Goal: Transaction & Acquisition: Purchase product/service

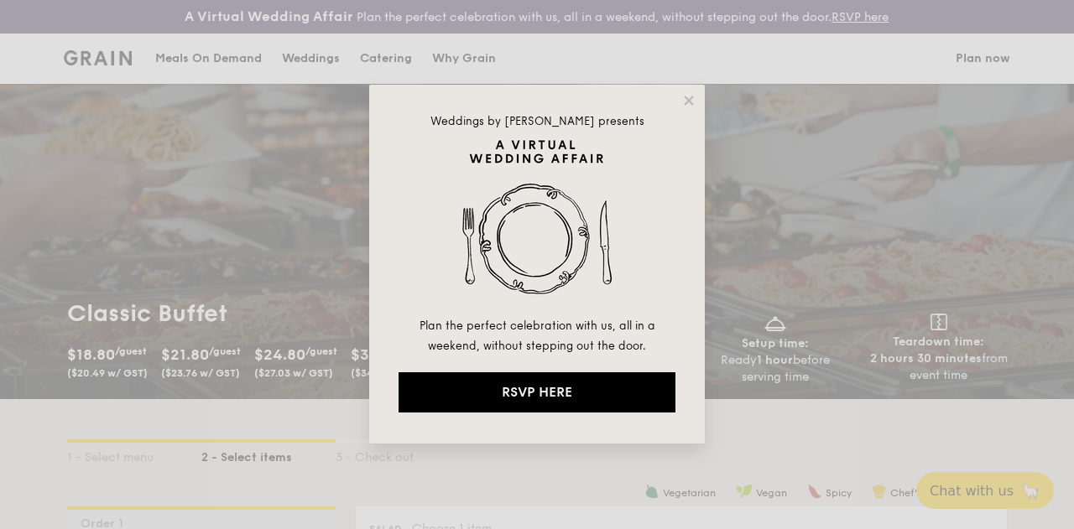
drag, startPoint x: 681, startPoint y: 102, endPoint x: 640, endPoint y: 108, distance: 41.5
click at [681, 102] on icon at bounding box center [688, 100] width 15 height 15
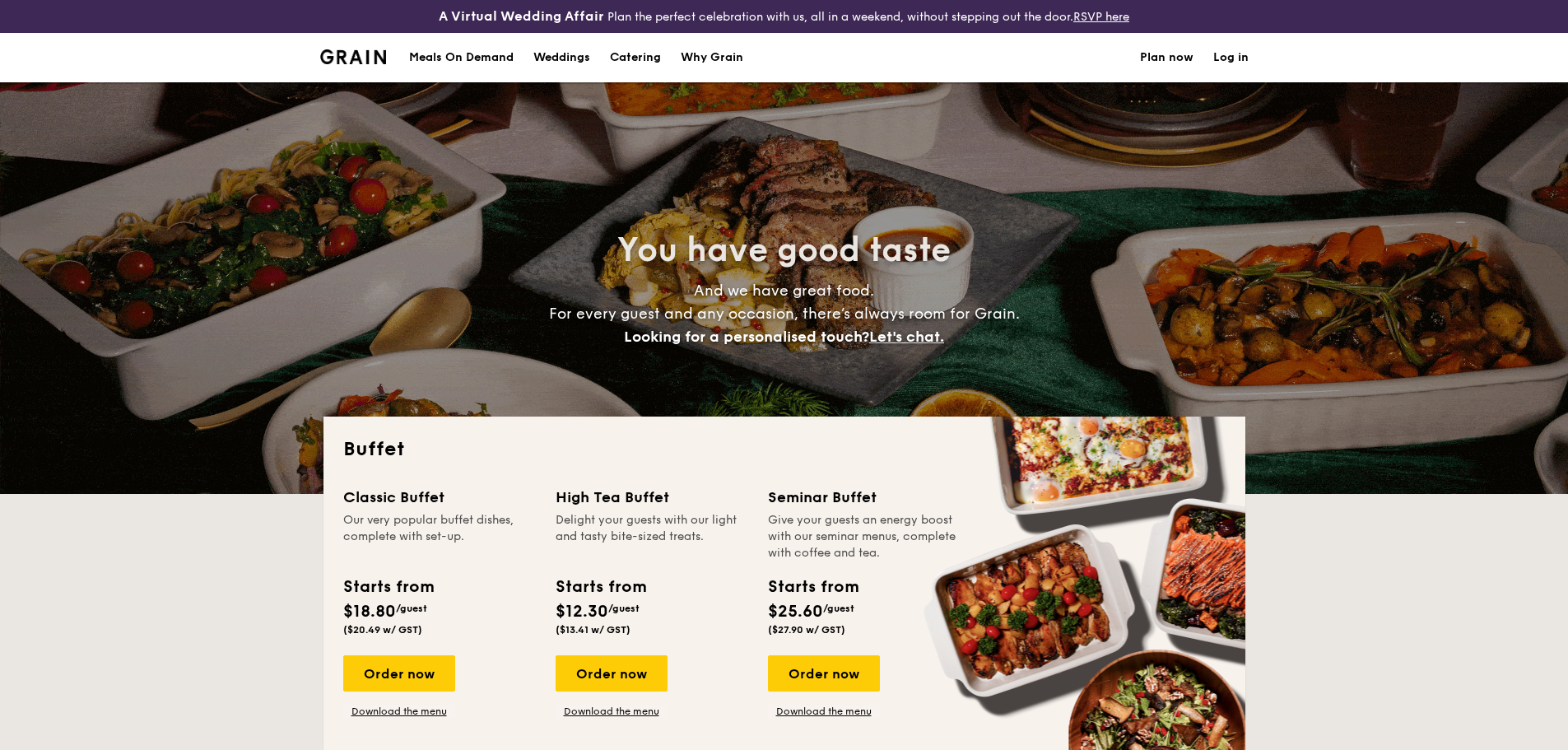
select select
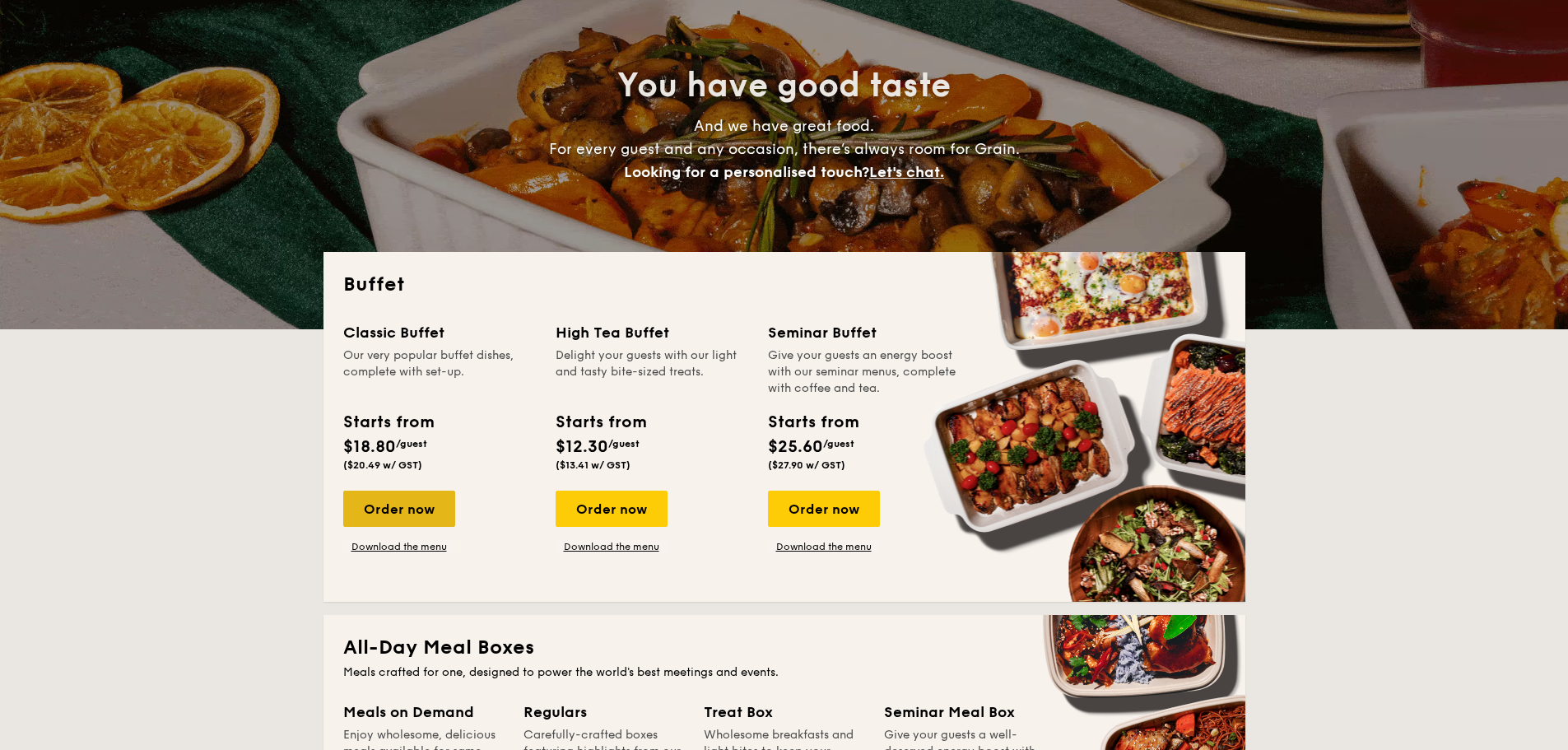
click at [380, 512] on div "Order now" at bounding box center [399, 509] width 112 height 36
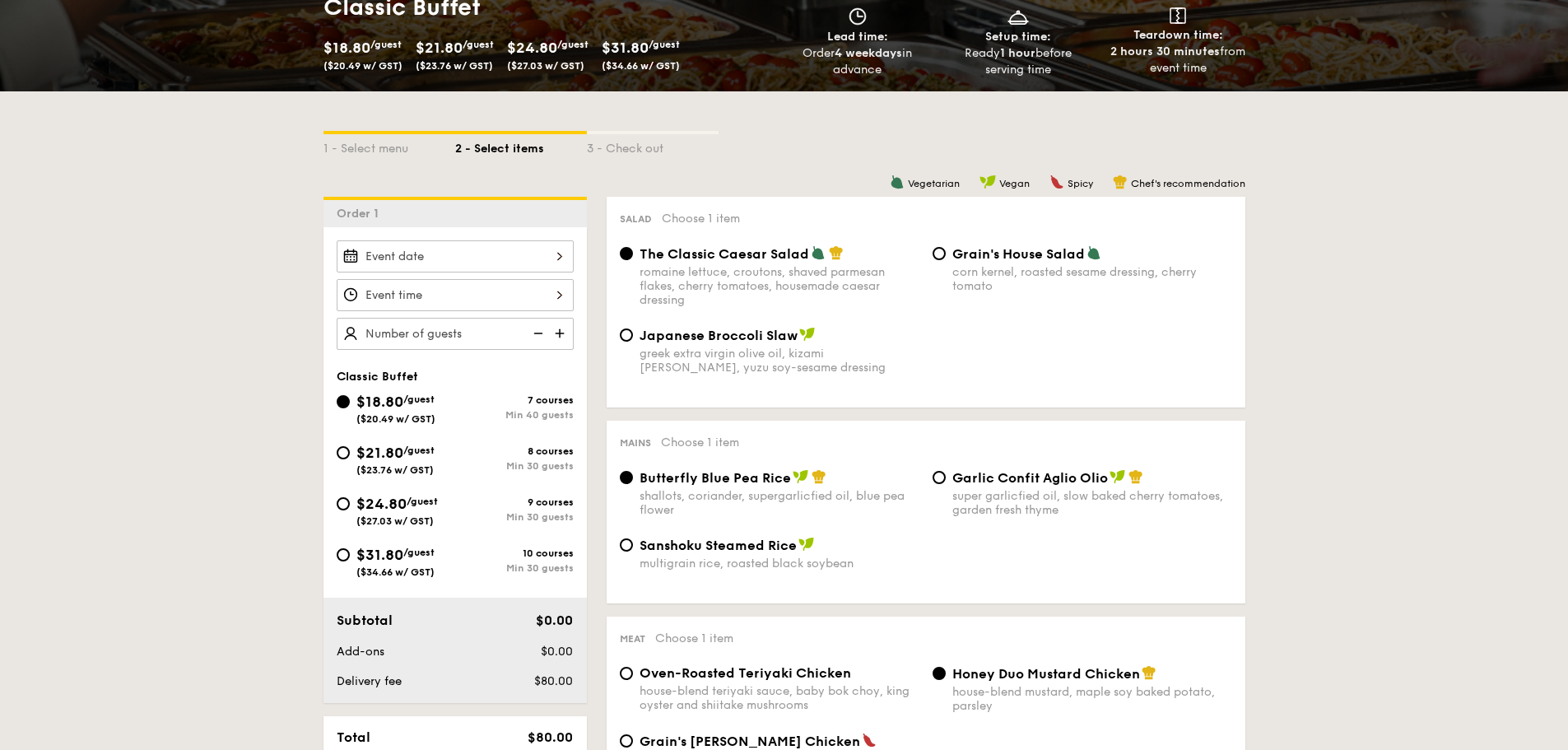
scroll to position [330, 0]
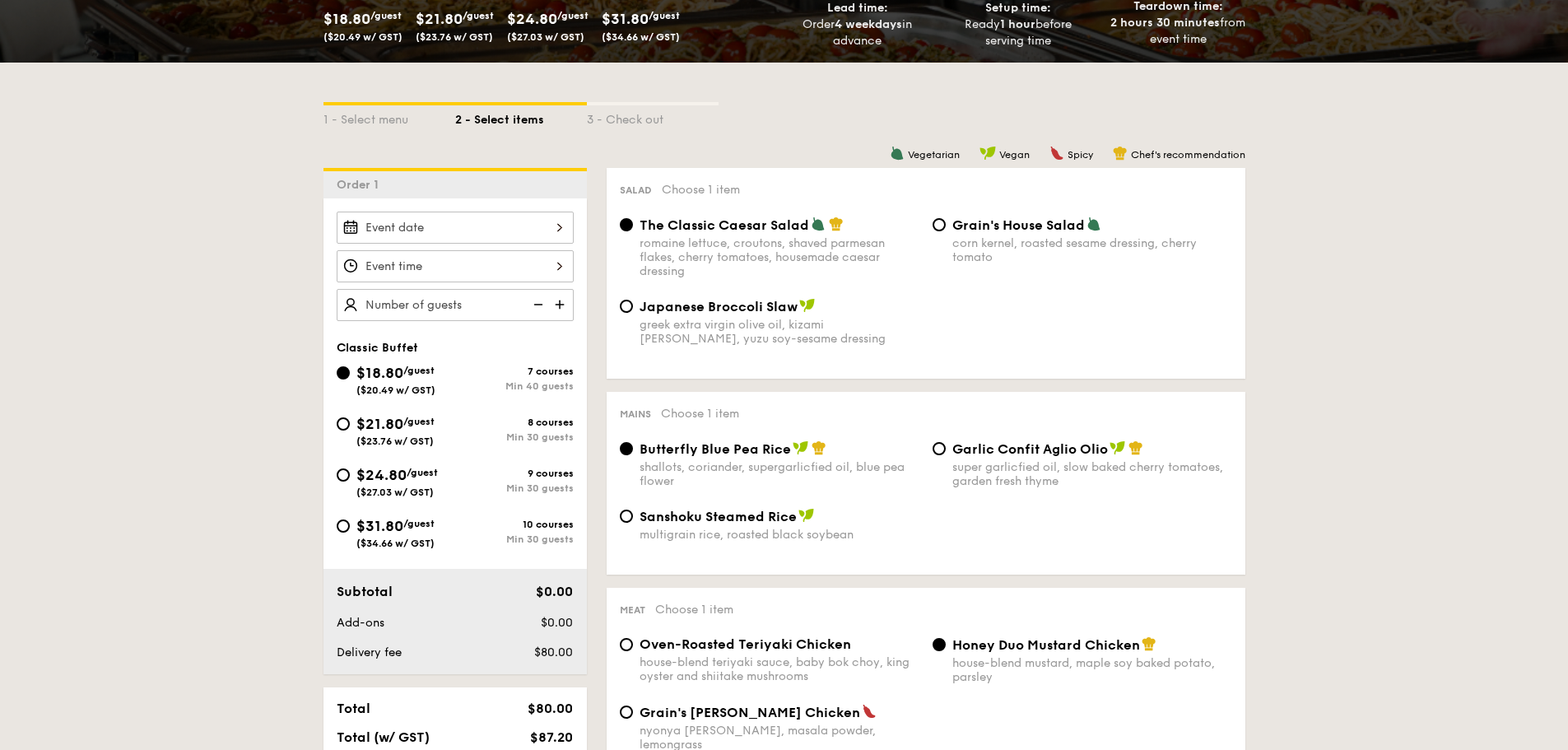
click at [370, 524] on span "$31.80" at bounding box center [380, 526] width 47 height 18
click at [350, 524] on input "$31.80 /guest ($34.66 w/ GST) 10 courses Min 30 guests" at bounding box center [342, 525] width 13 height 13
radio input "true"
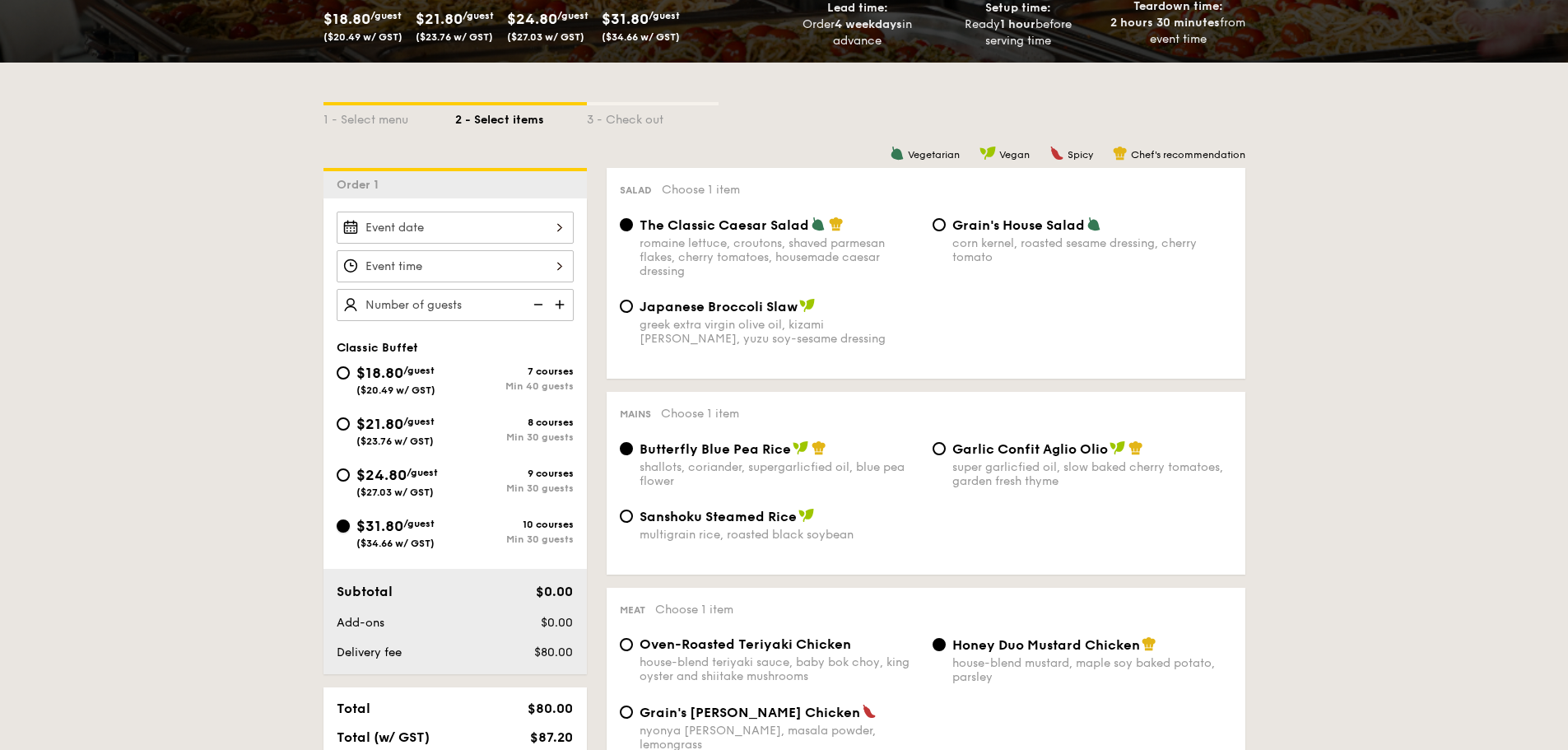
radio input "true"
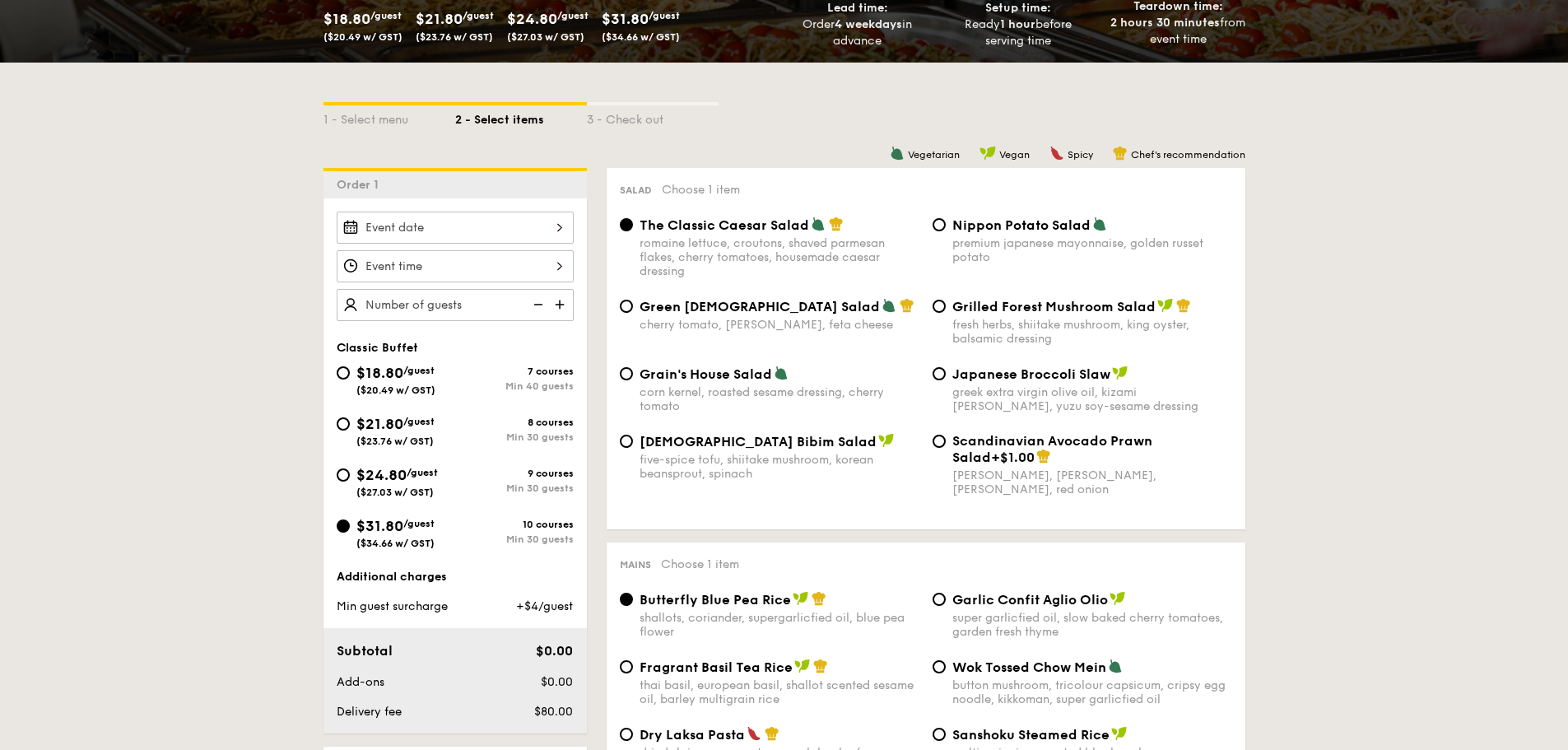
click at [369, 371] on span "$18.80" at bounding box center [380, 373] width 47 height 18
click at [350, 371] on input "$18.80 /guest ($20.49 w/ GST) 7 courses Min 40 guests" at bounding box center [342, 372] width 13 height 13
radio input "true"
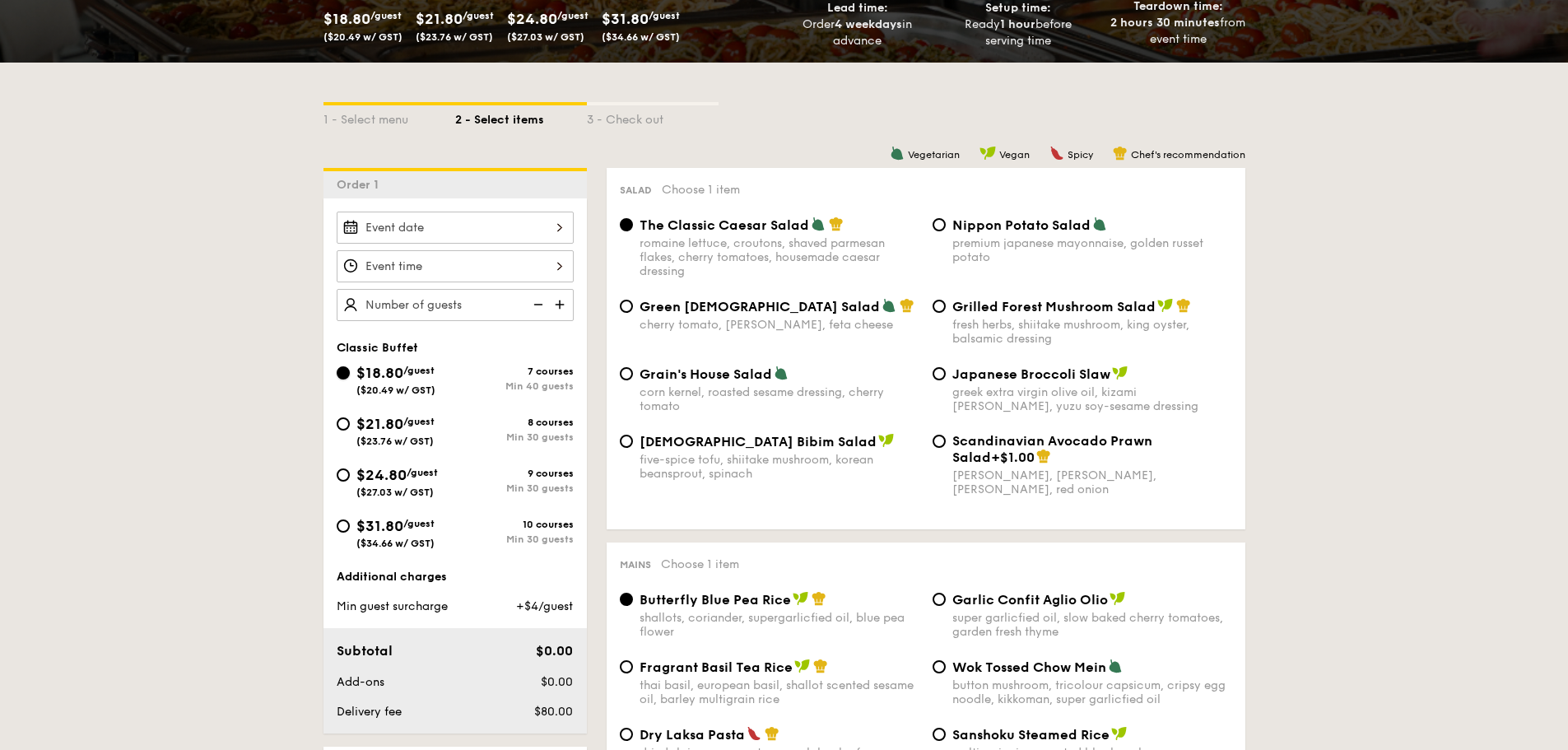
radio input "true"
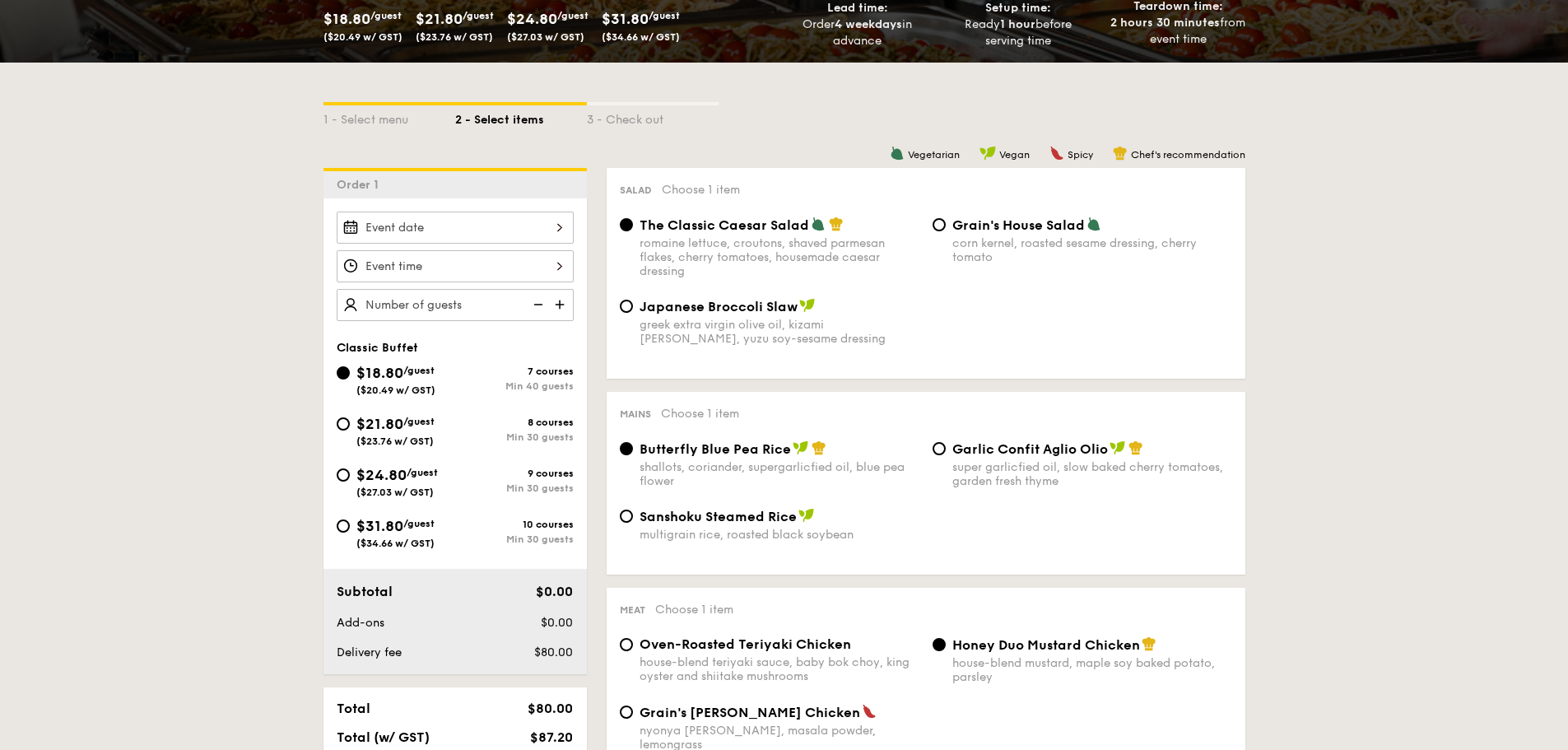
click at [365, 528] on span "$31.80" at bounding box center [380, 526] width 47 height 18
click at [350, 528] on input "$31.80 /guest ($34.66 w/ GST) 10 courses Min 30 guests" at bounding box center [342, 525] width 13 height 13
radio input "true"
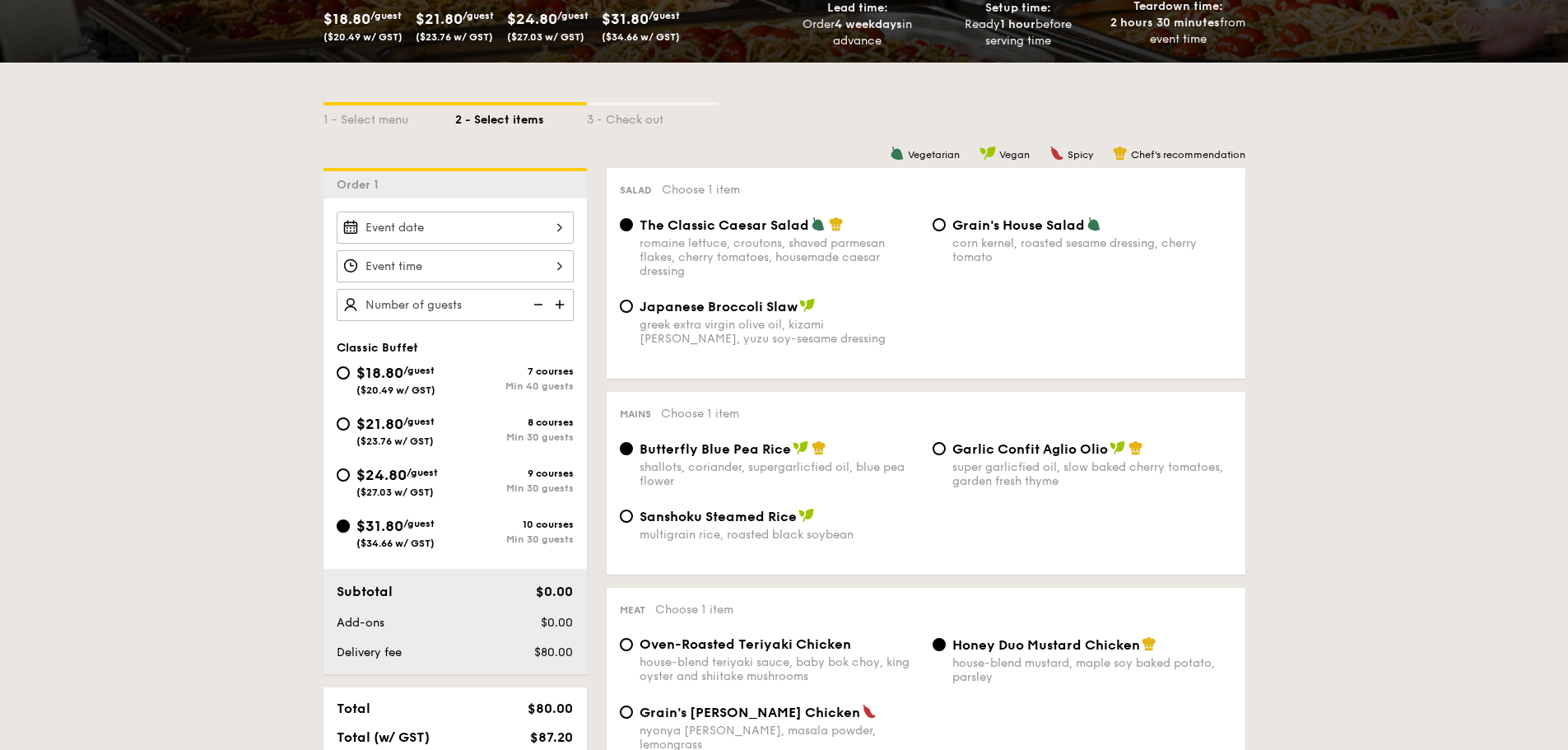
radio input "true"
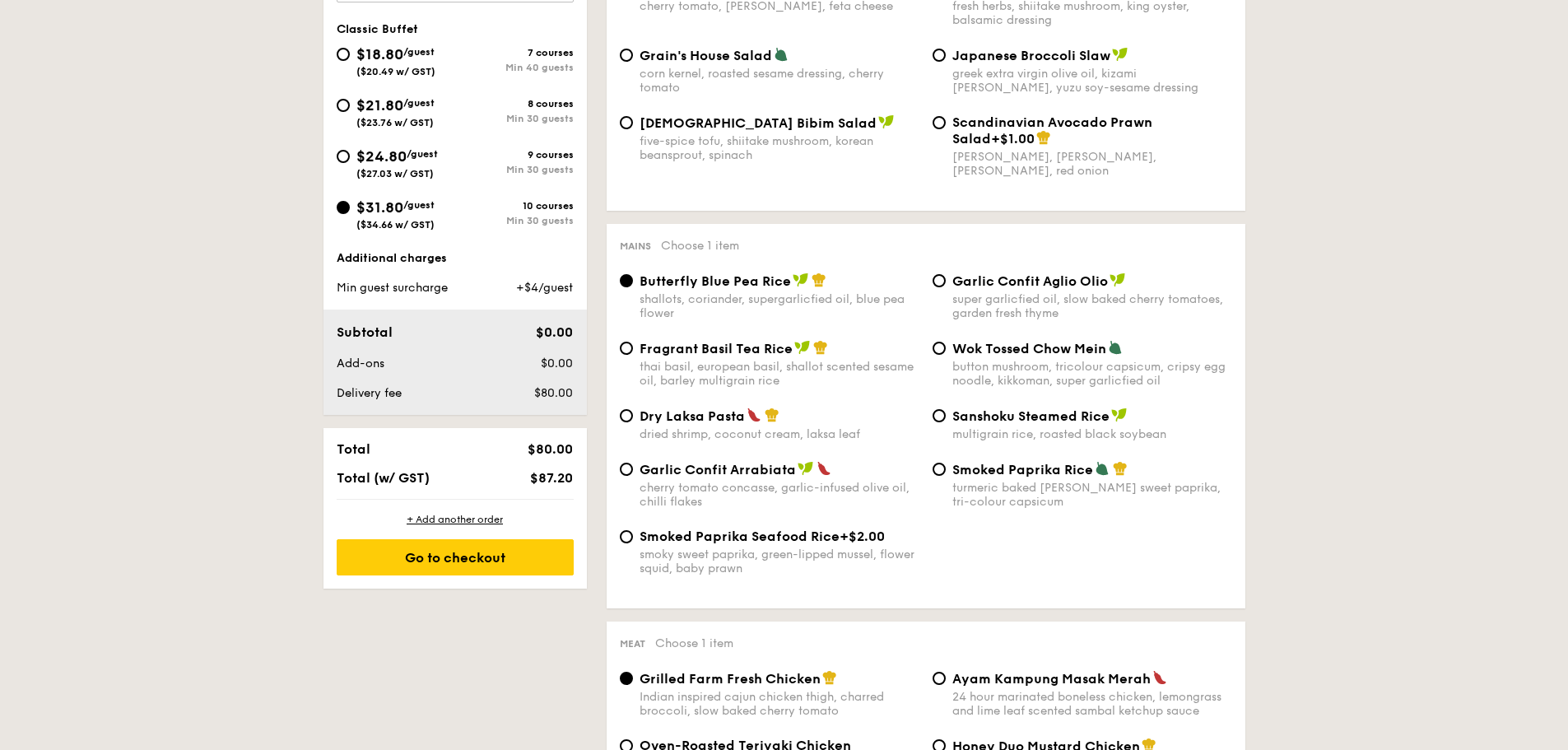
scroll to position [659, 0]
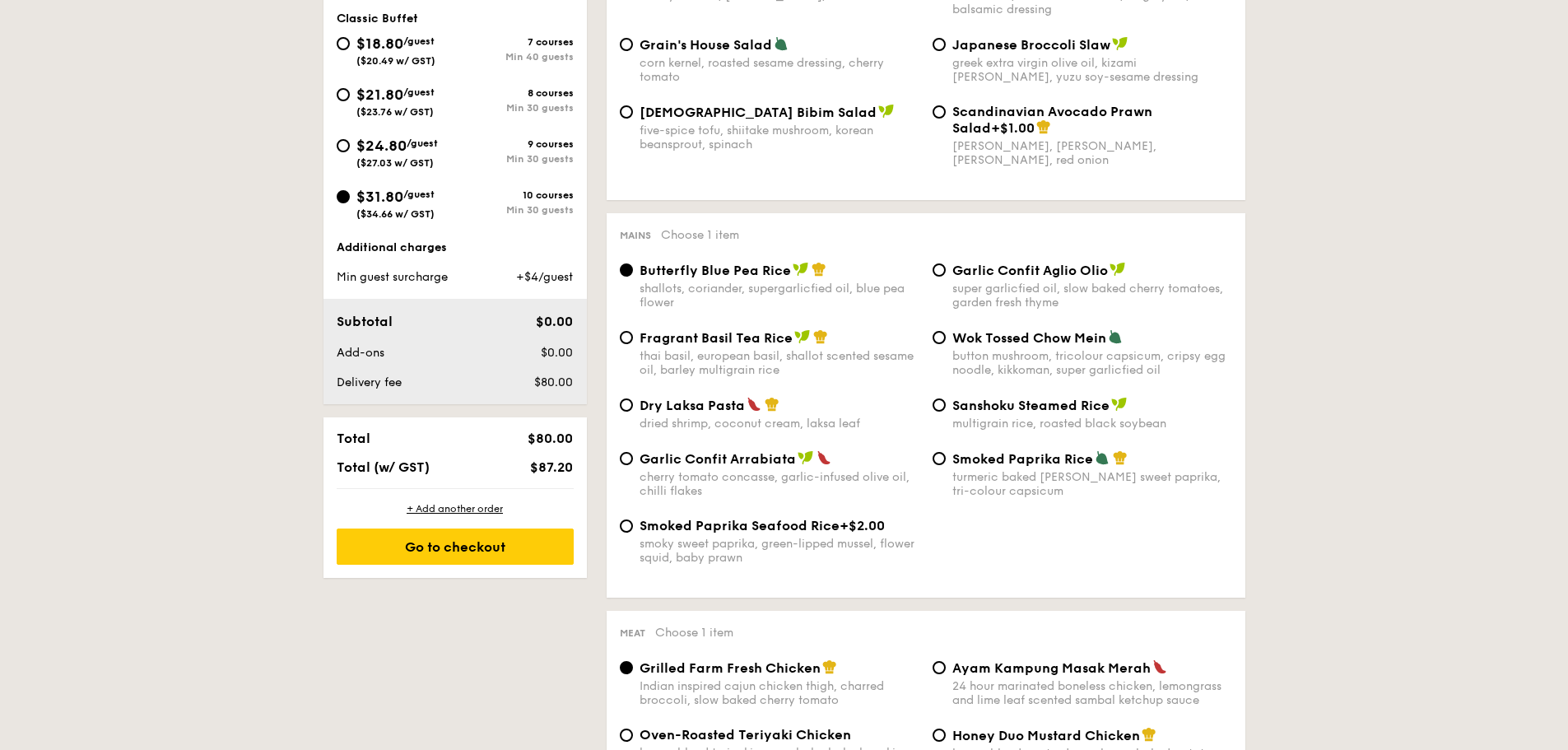
drag, startPoint x: 361, startPoint y: 49, endPoint x: 363, endPoint y: 89, distance: 40.0
click at [361, 49] on span "$18.80" at bounding box center [380, 43] width 47 height 18
click at [350, 49] on input "$18.80 /guest ($20.49 w/ GST) 7 courses Min 40 guests" at bounding box center [342, 43] width 13 height 13
radio input "true"
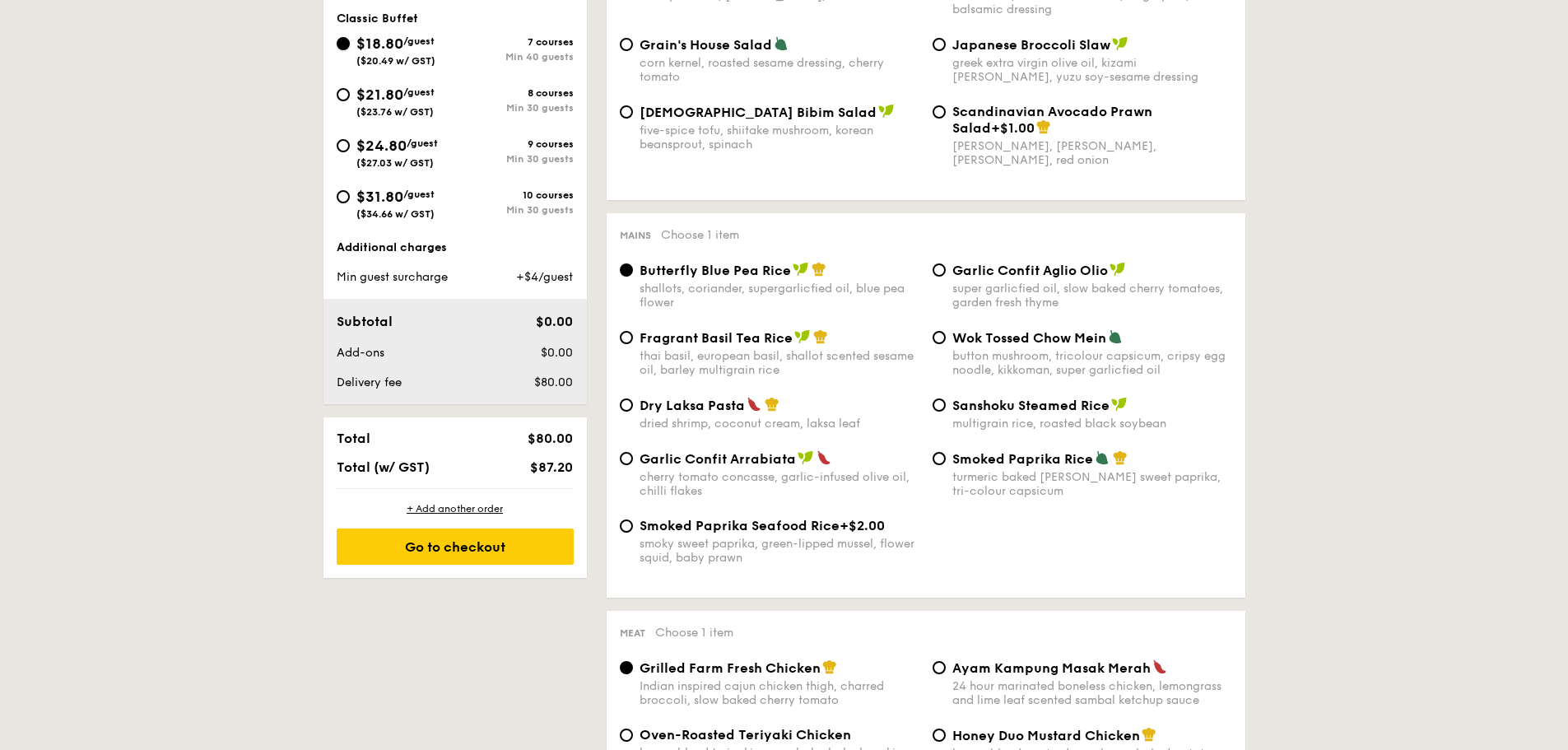
radio input "true"
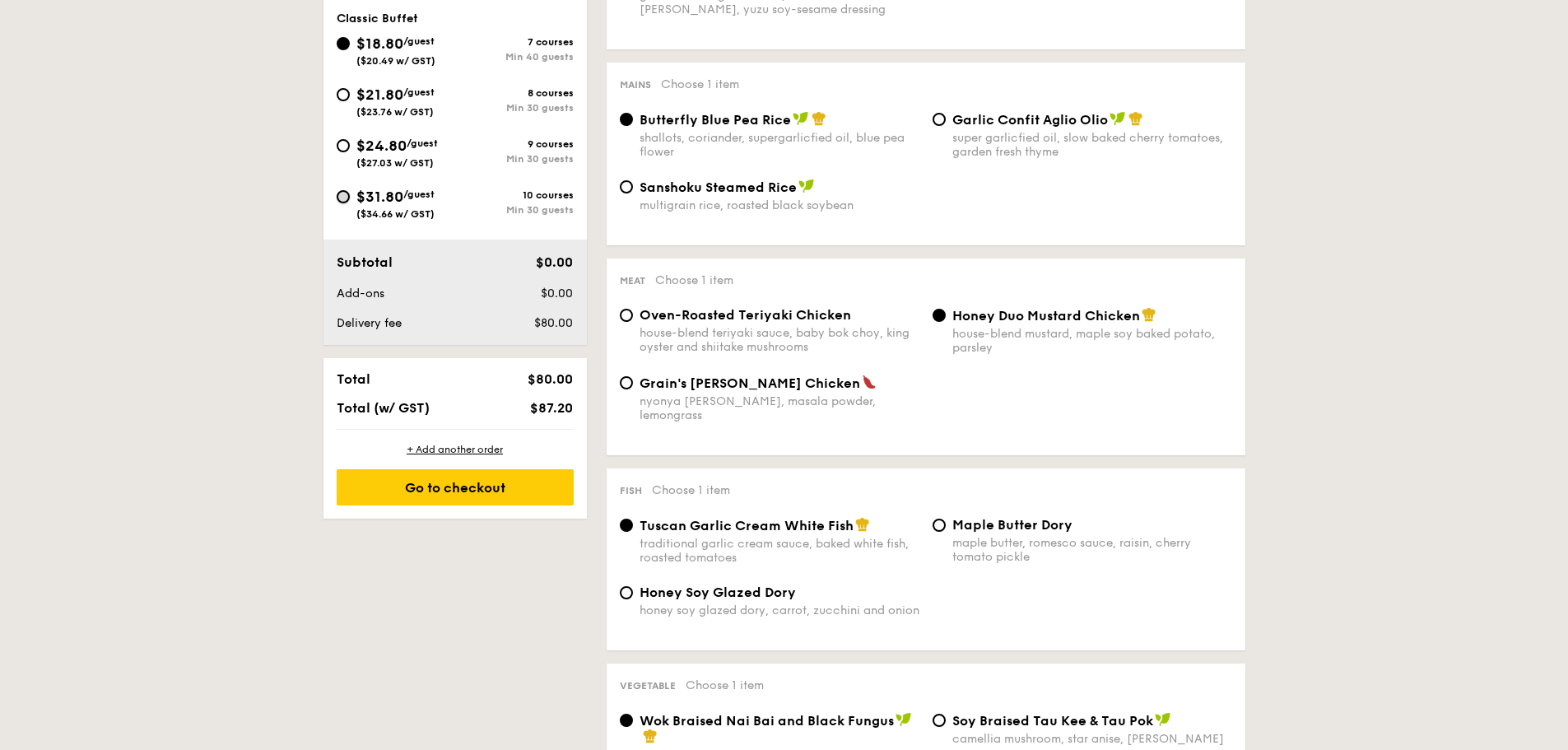
click at [345, 197] on input "$31.80 /guest ($34.66 w/ GST) 10 courses Min 30 guests" at bounding box center [342, 196] width 13 height 13
radio input "true"
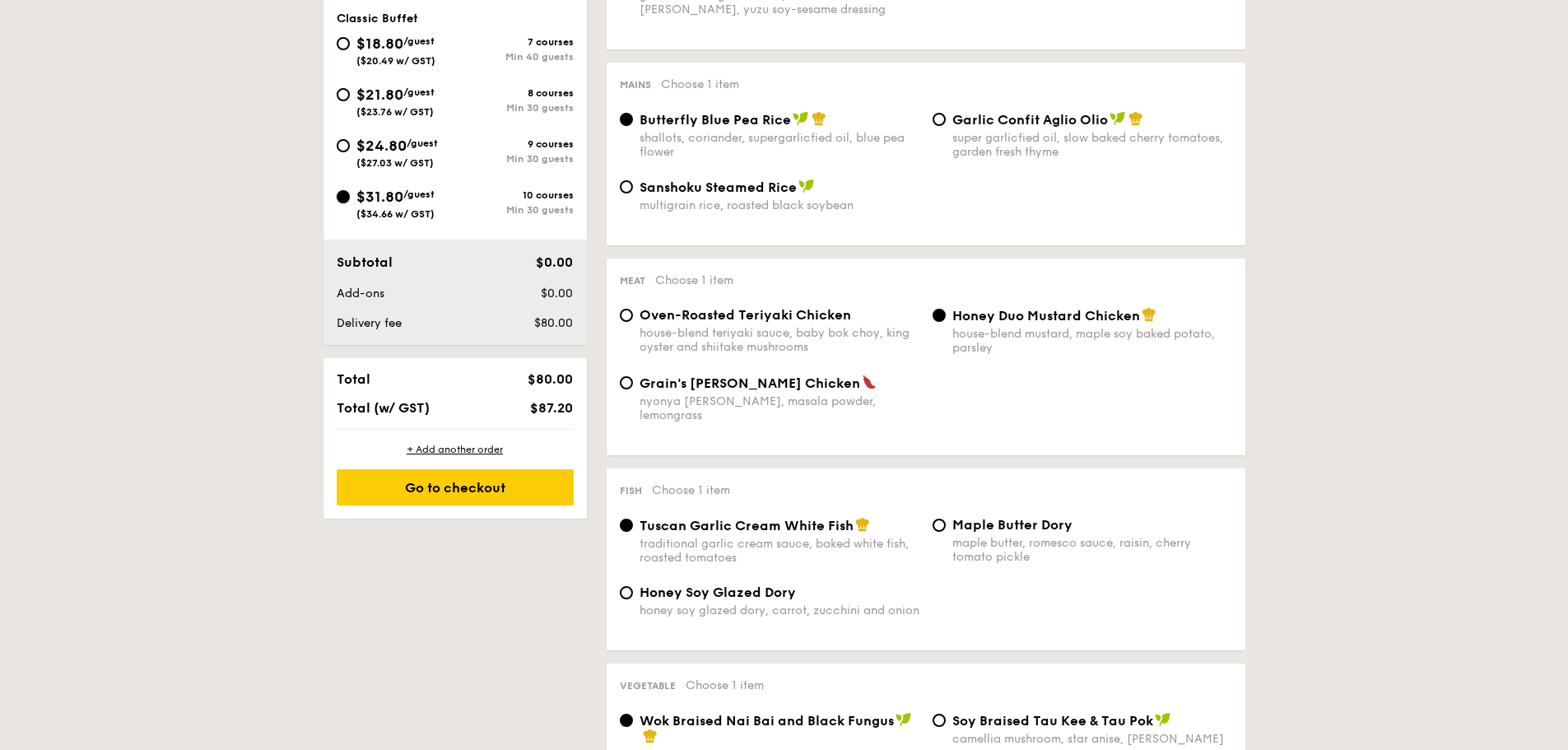
radio input "true"
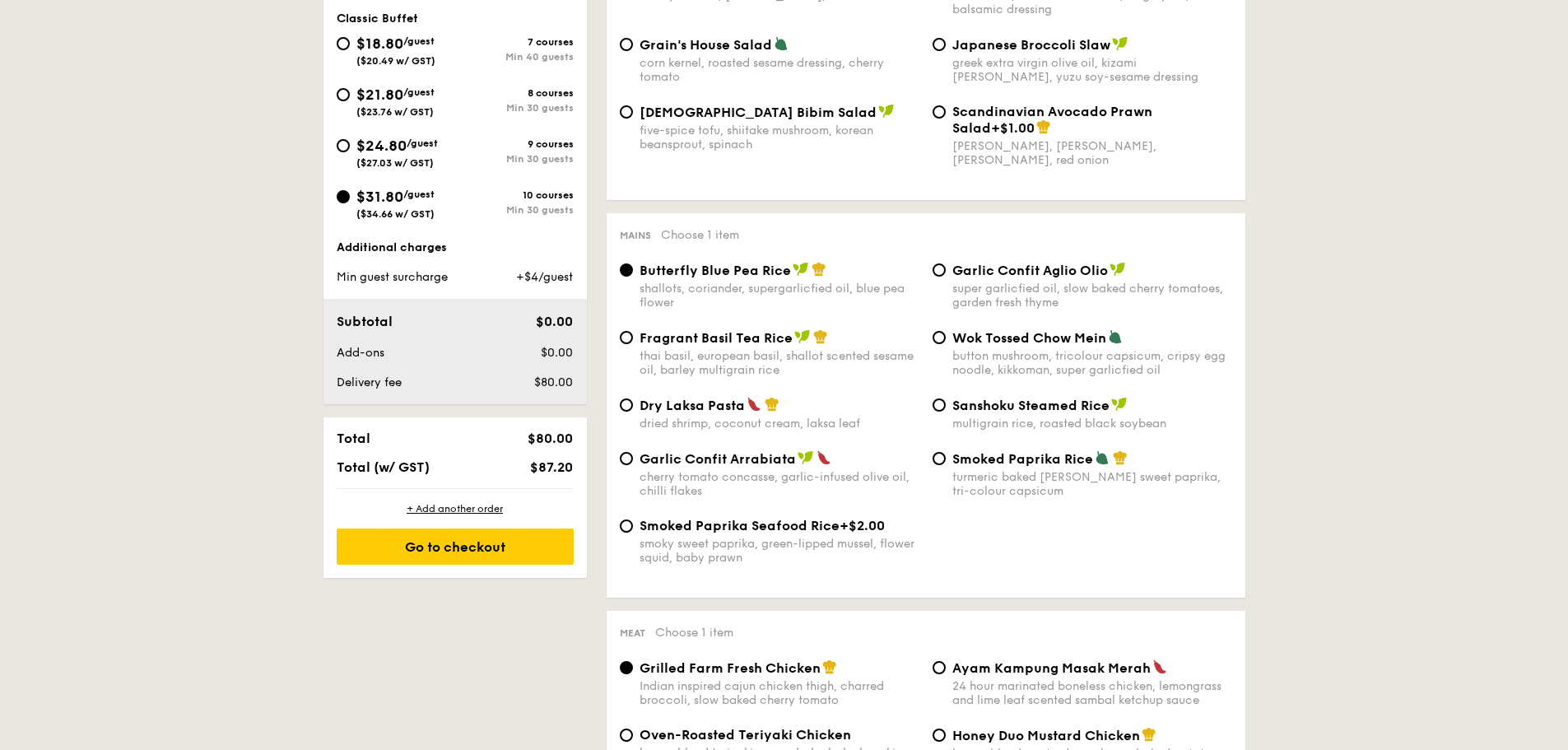
drag, startPoint x: 359, startPoint y: 48, endPoint x: 382, endPoint y: 186, distance: 139.9
click at [359, 48] on span "$18.80" at bounding box center [380, 43] width 47 height 18
click at [350, 48] on input "$18.80 /guest ($20.49 w/ GST) 7 courses Min 40 guests" at bounding box center [342, 43] width 13 height 13
radio input "true"
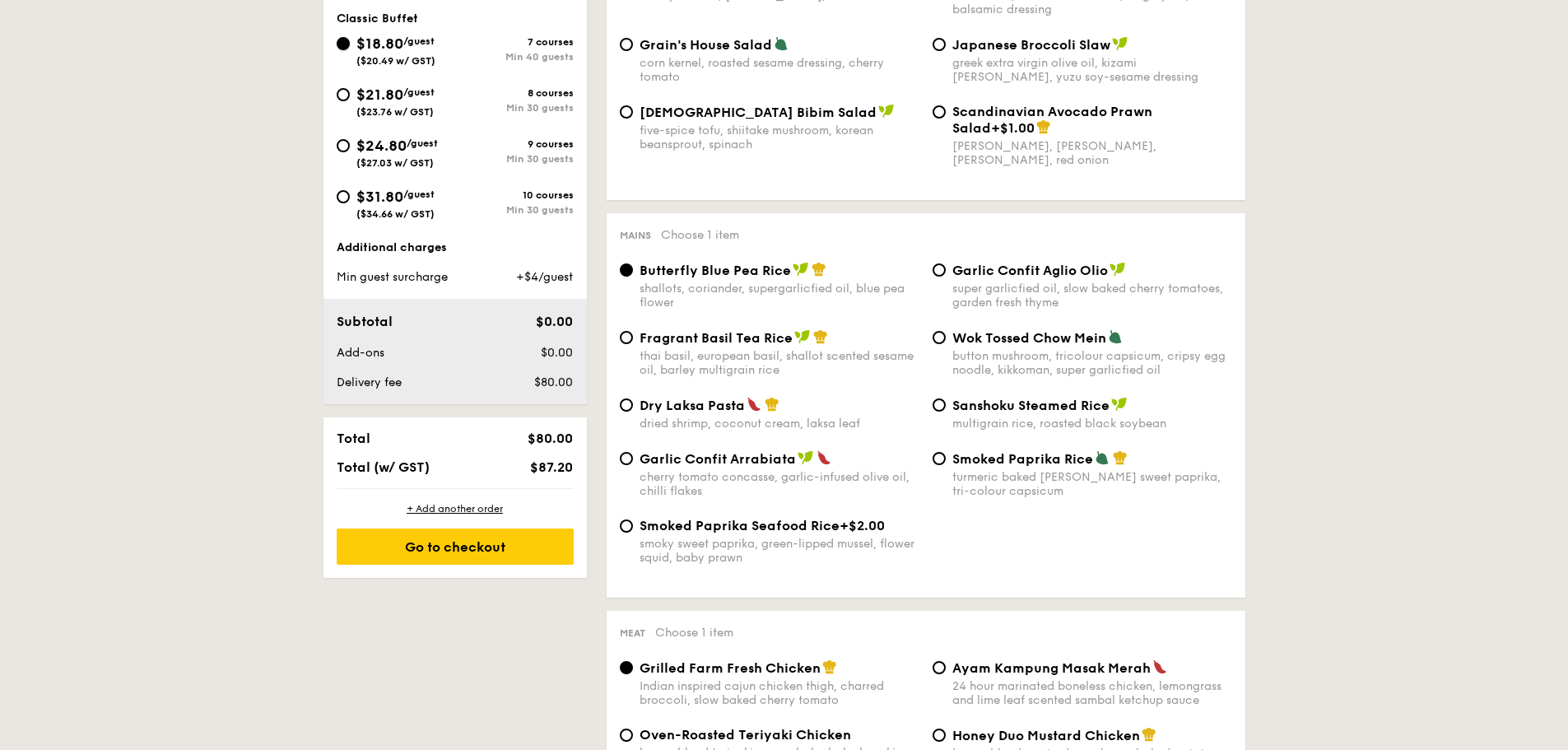
radio input "true"
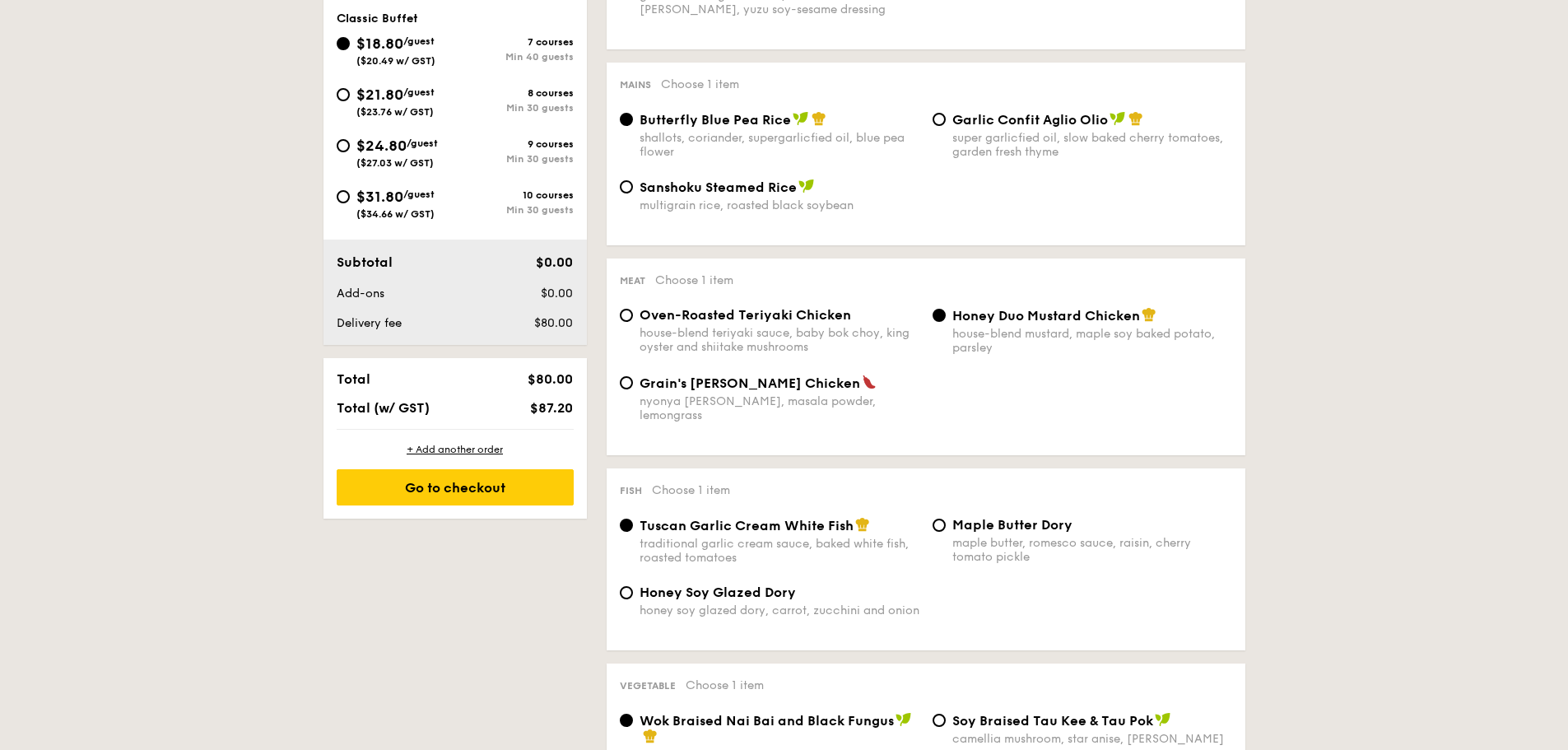
click at [359, 202] on span "$31.80" at bounding box center [380, 196] width 47 height 18
click at [350, 202] on input "$31.80 /guest ($34.66 w/ GST) 10 courses Min 30 guests" at bounding box center [342, 196] width 13 height 13
radio input "true"
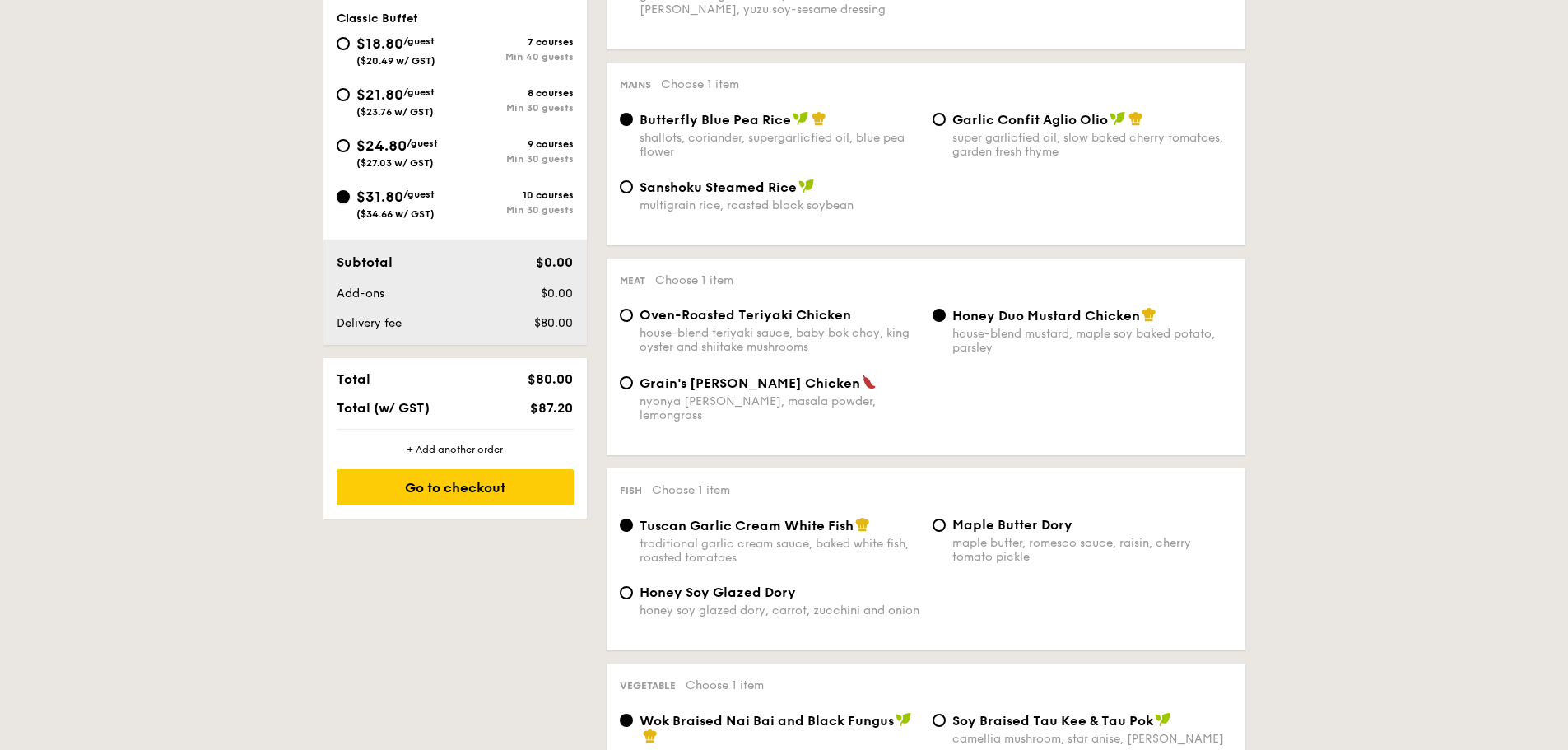
radio input "true"
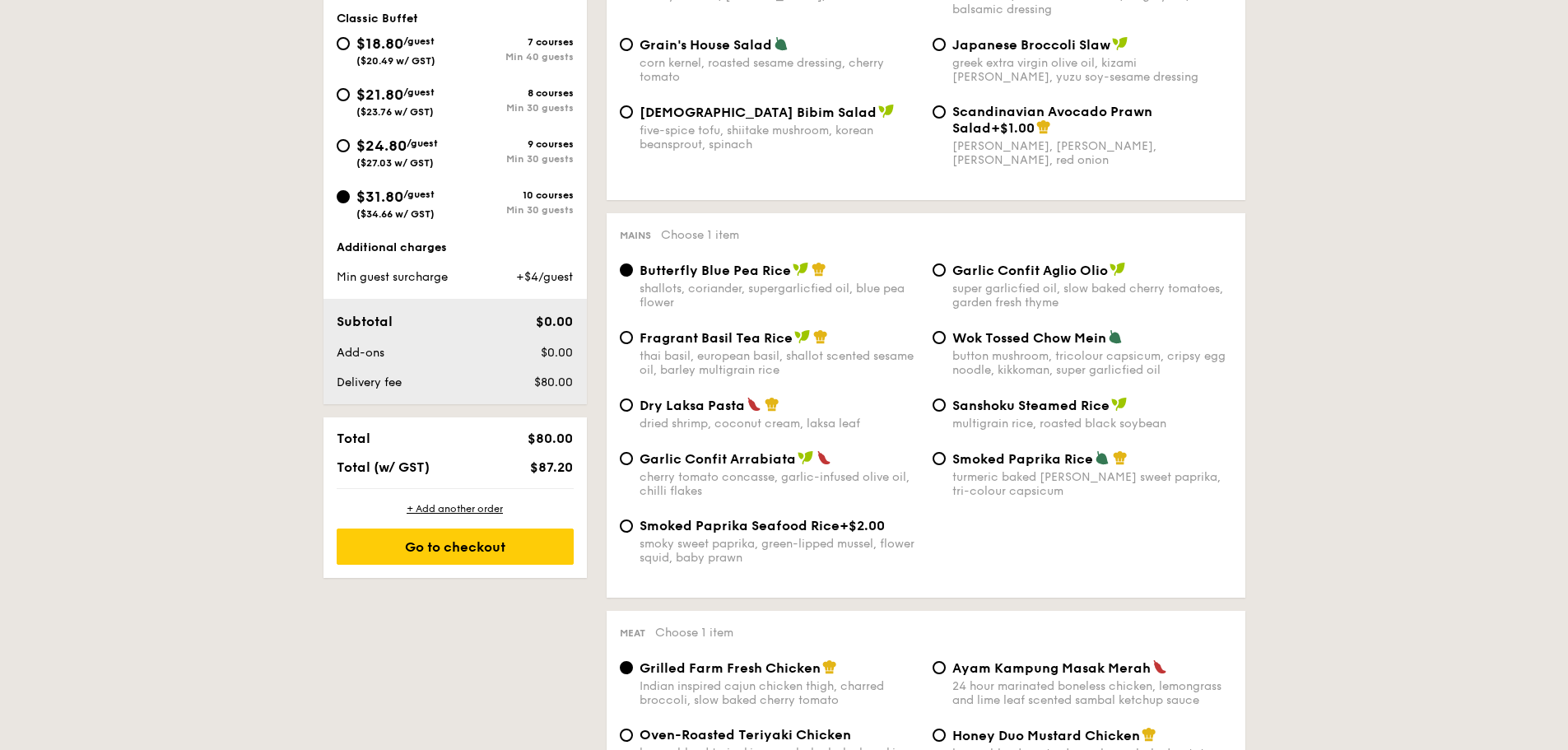
drag, startPoint x: 353, startPoint y: 45, endPoint x: 353, endPoint y: 202, distance: 157.0
click at [353, 45] on div "$18.80 /guest ($20.49 w/ GST)" at bounding box center [395, 49] width 119 height 34
click at [350, 45] on input "$18.80 /guest ($20.49 w/ GST) 7 courses Min 40 guests" at bounding box center [342, 43] width 13 height 13
radio input "true"
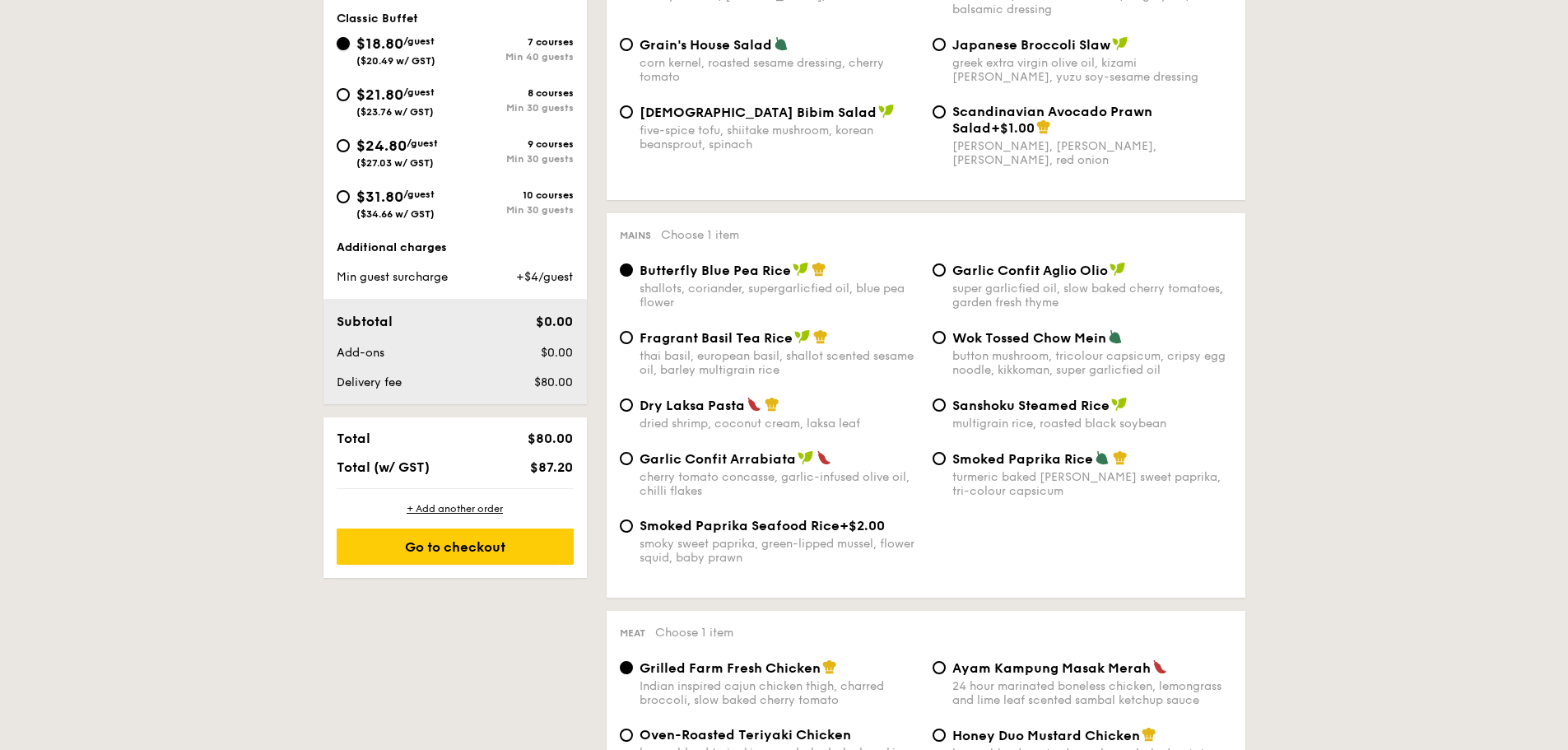
radio input "true"
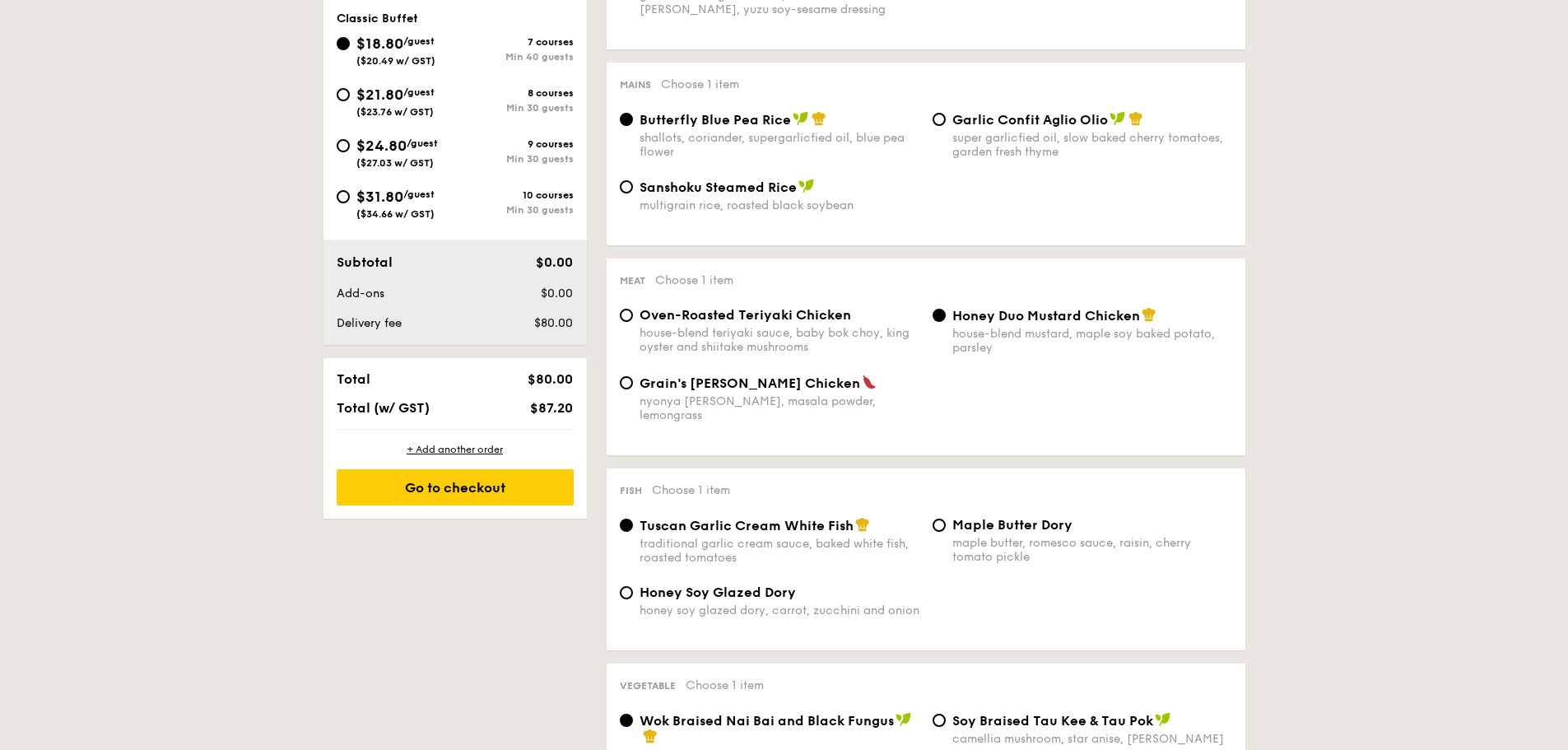
click at [353, 202] on div "$31.80 /guest ($34.66 w/ GST)" at bounding box center [395, 202] width 119 height 34
click at [350, 202] on input "$31.80 /guest ($34.66 w/ GST) 10 courses Min 30 guests" at bounding box center [342, 196] width 13 height 13
radio input "true"
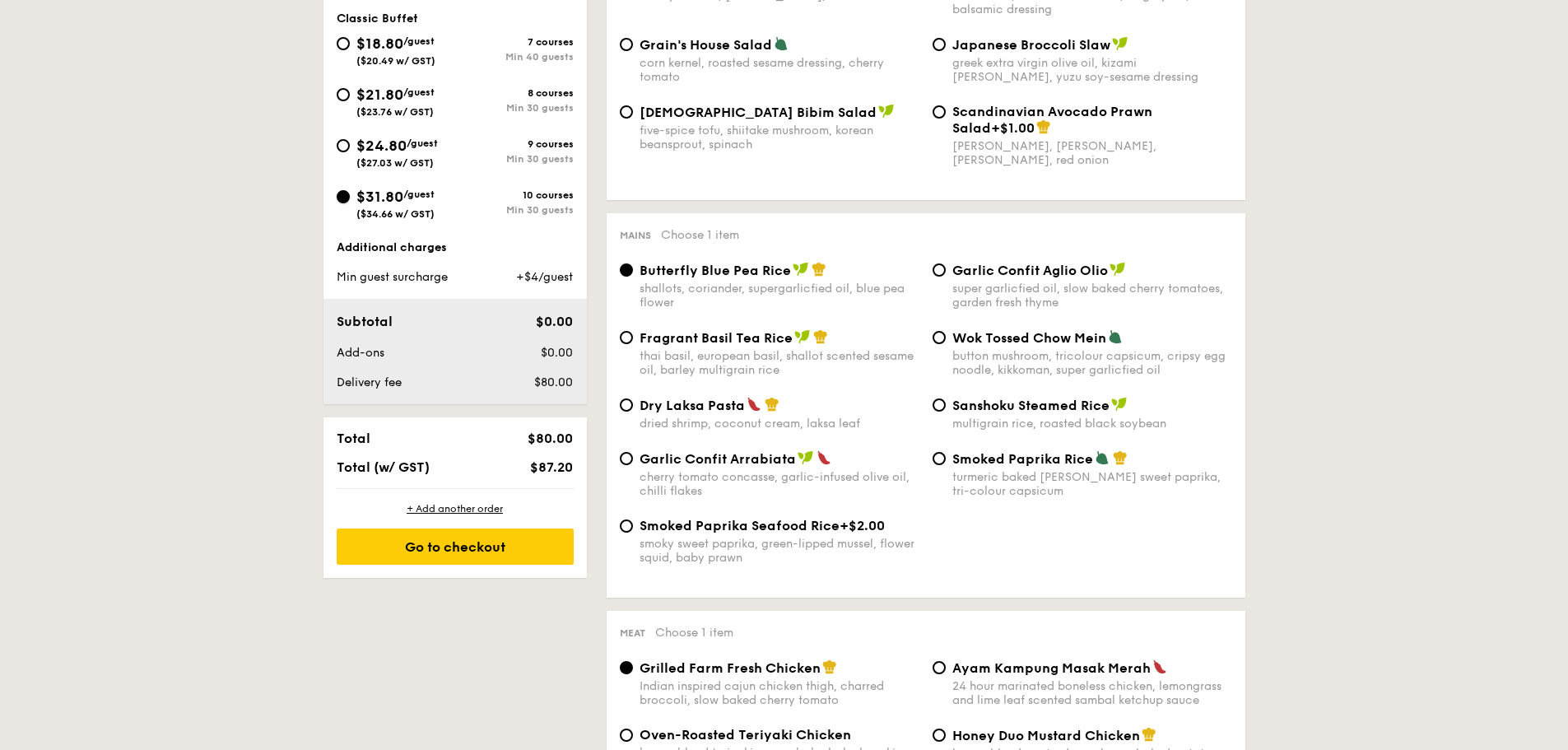
radio input "true"
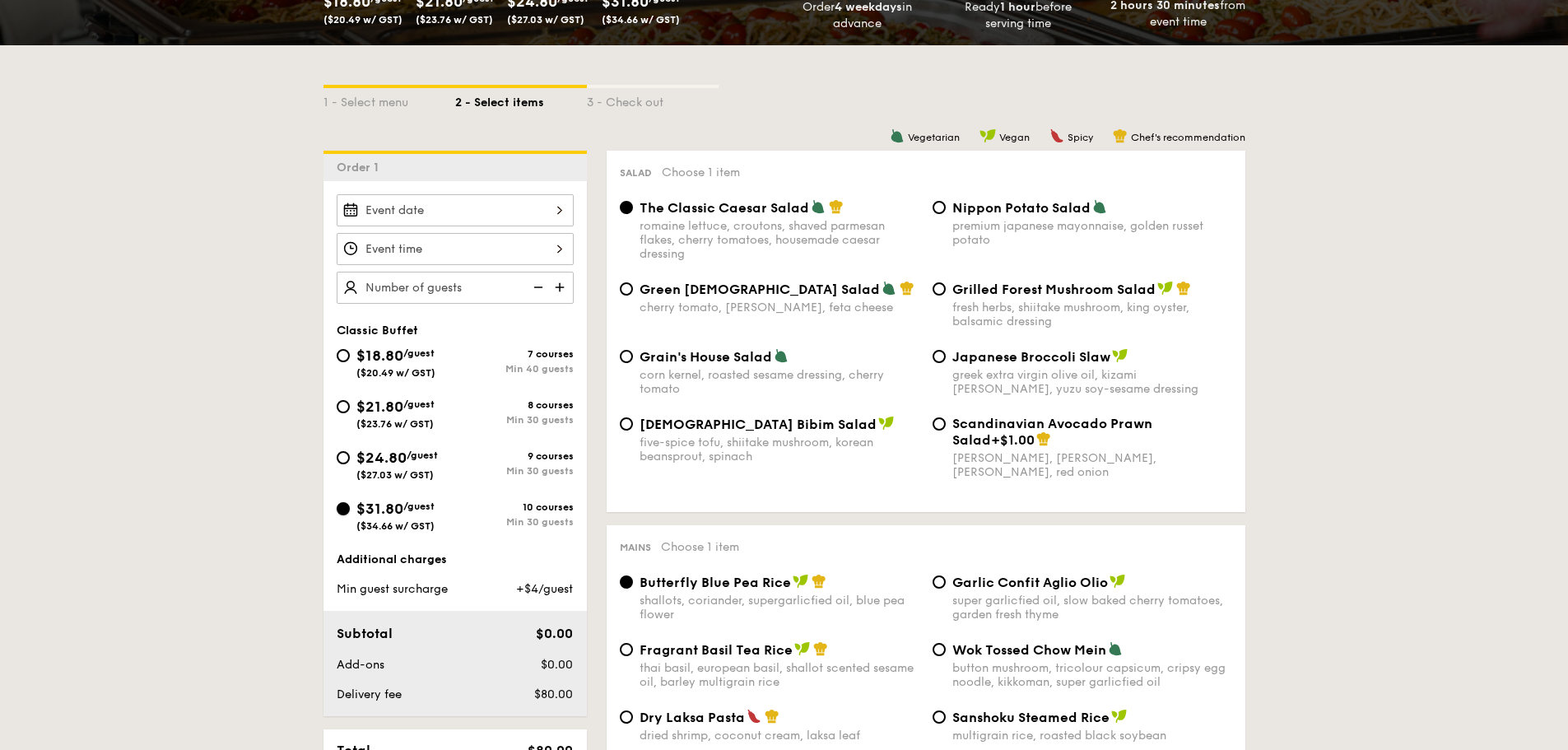
scroll to position [411, 0]
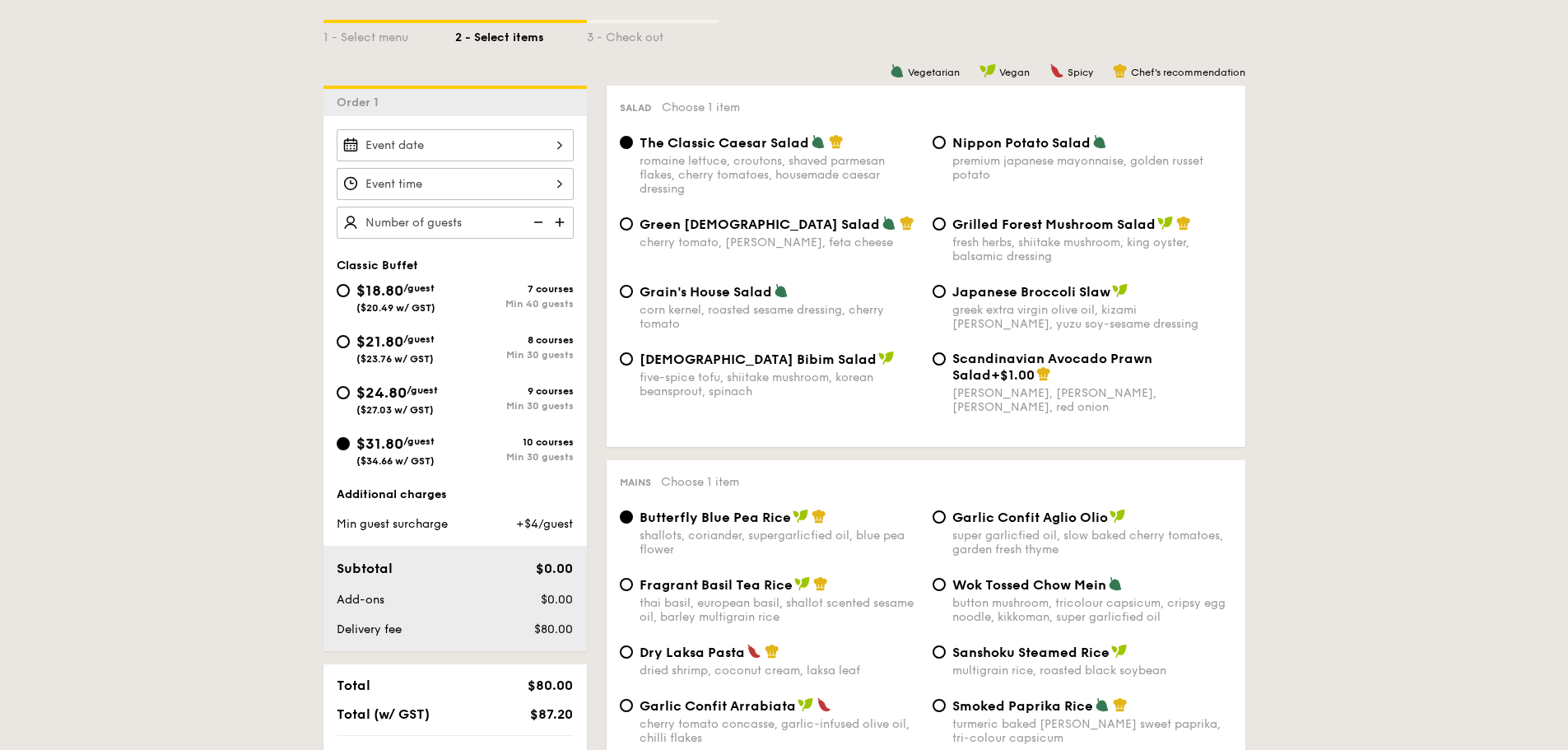
click at [945, 363] on div "Scandinavian Avocado Prawn Salad +$1.00 virgin mary dressing, dijon mustard, ar…" at bounding box center [1082, 382] width 313 height 64
click at [945, 362] on div "Scandinavian Avocado Prawn Salad +$1.00 virgin mary dressing, dijon mustard, ar…" at bounding box center [1082, 382] width 313 height 64
click at [936, 360] on input "Scandinavian Avocado Prawn Salad +$1.00 virgin mary dressing, dijon mustard, ar…" at bounding box center [939, 358] width 13 height 13
radio input "true"
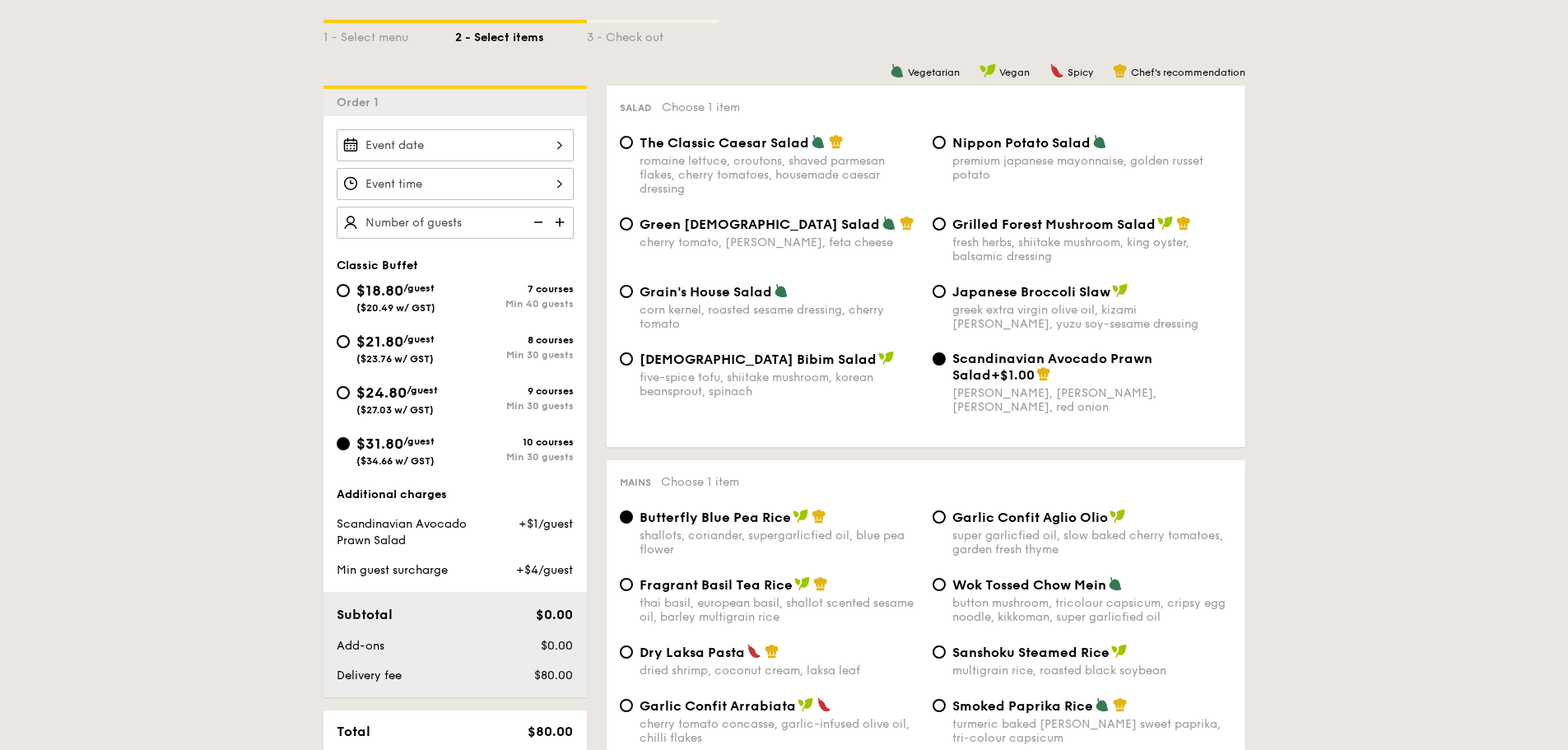
click at [630, 233] on div "Green Goddess Salad cherry tomato, dill, feta cheese" at bounding box center [769, 233] width 313 height 33
click at [623, 225] on input "Green Goddess Salad cherry tomato, dill, feta cheese" at bounding box center [626, 223] width 13 height 13
radio input "true"
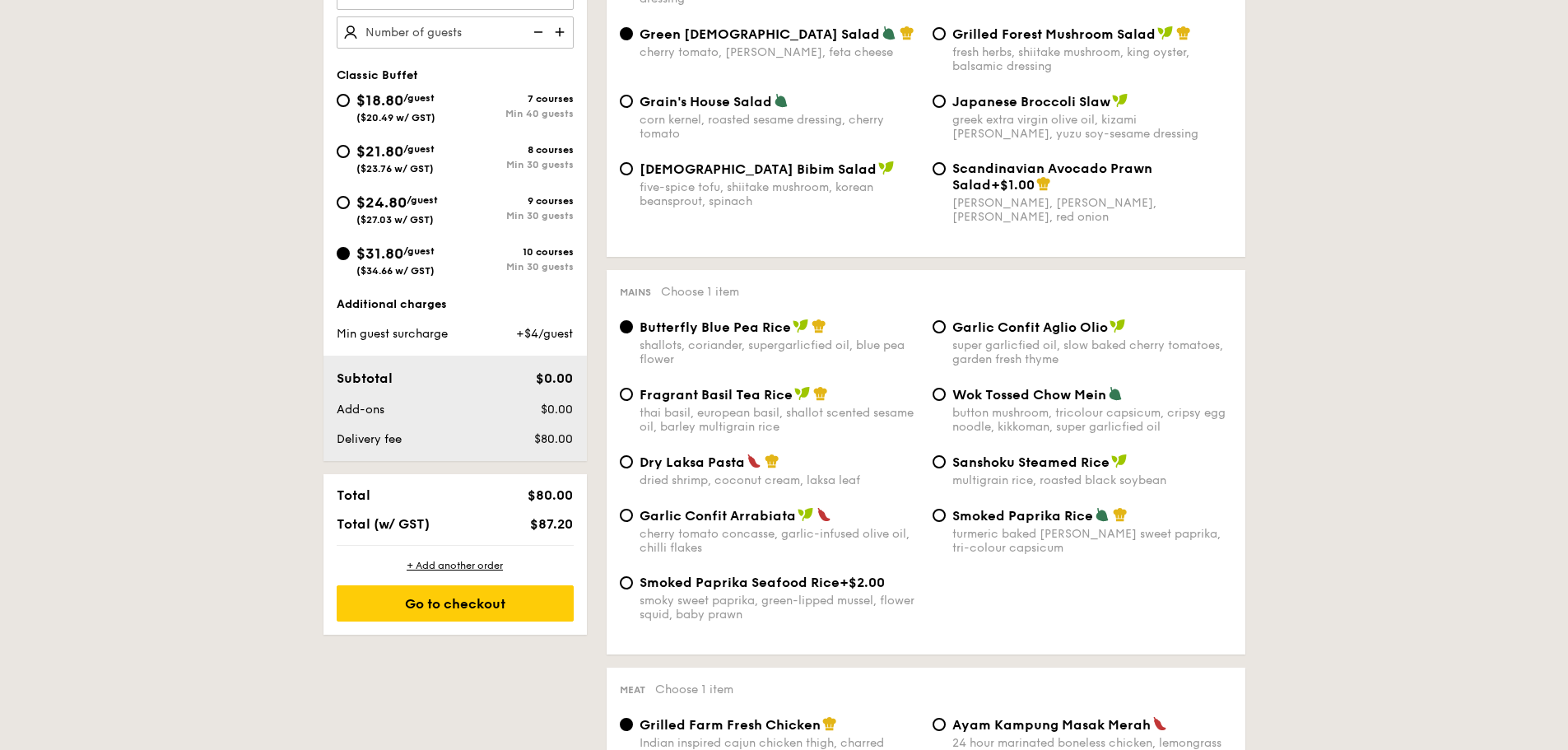
scroll to position [659, 0]
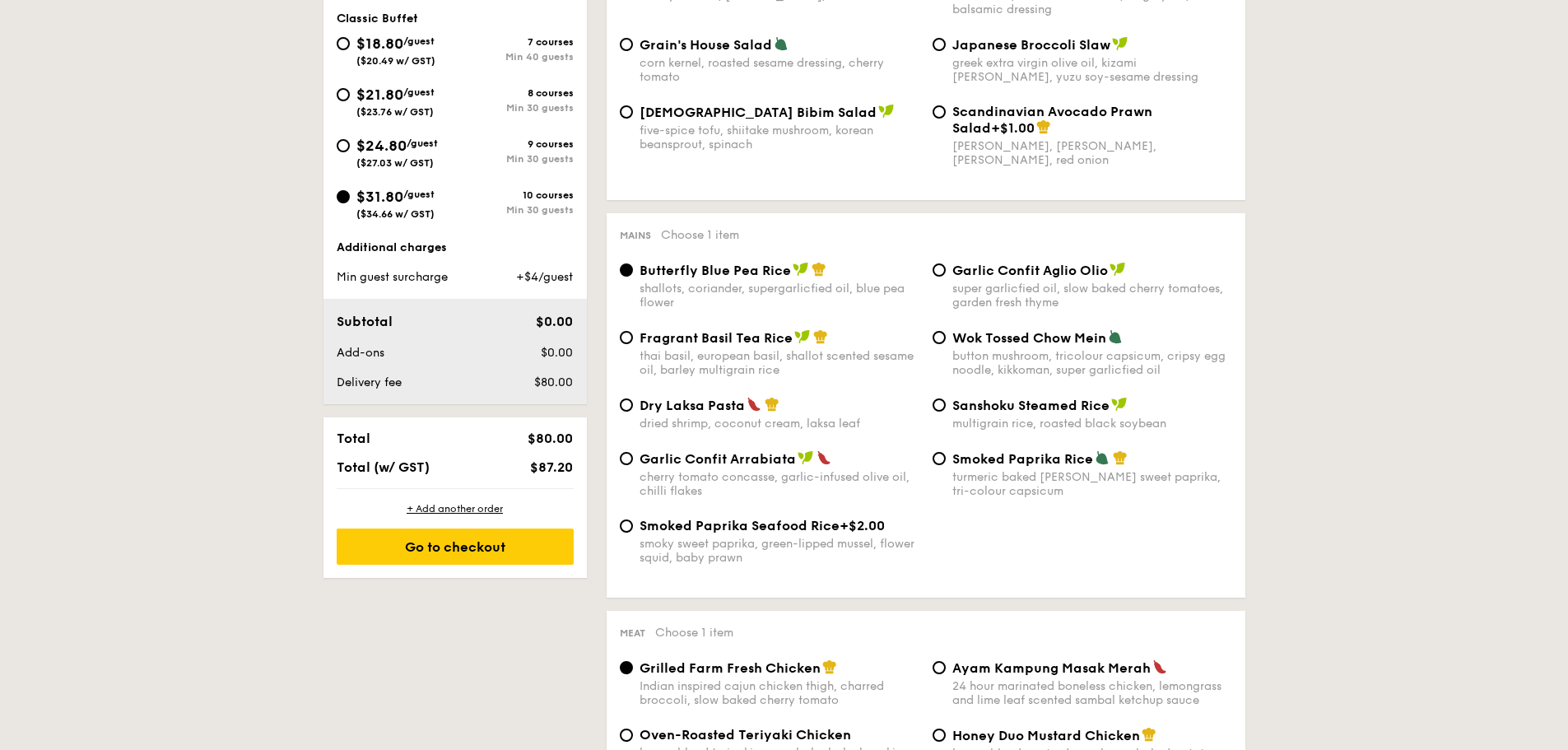
click at [651, 524] on span "Smoked Paprika Seafood Rice" at bounding box center [740, 526] width 200 height 16
click at [633, 524] on input "Smoked Paprika Seafood Rice +$2.00 smoky sweet paprika, green-lipped mussel, fl…" at bounding box center [626, 525] width 13 height 13
radio input "true"
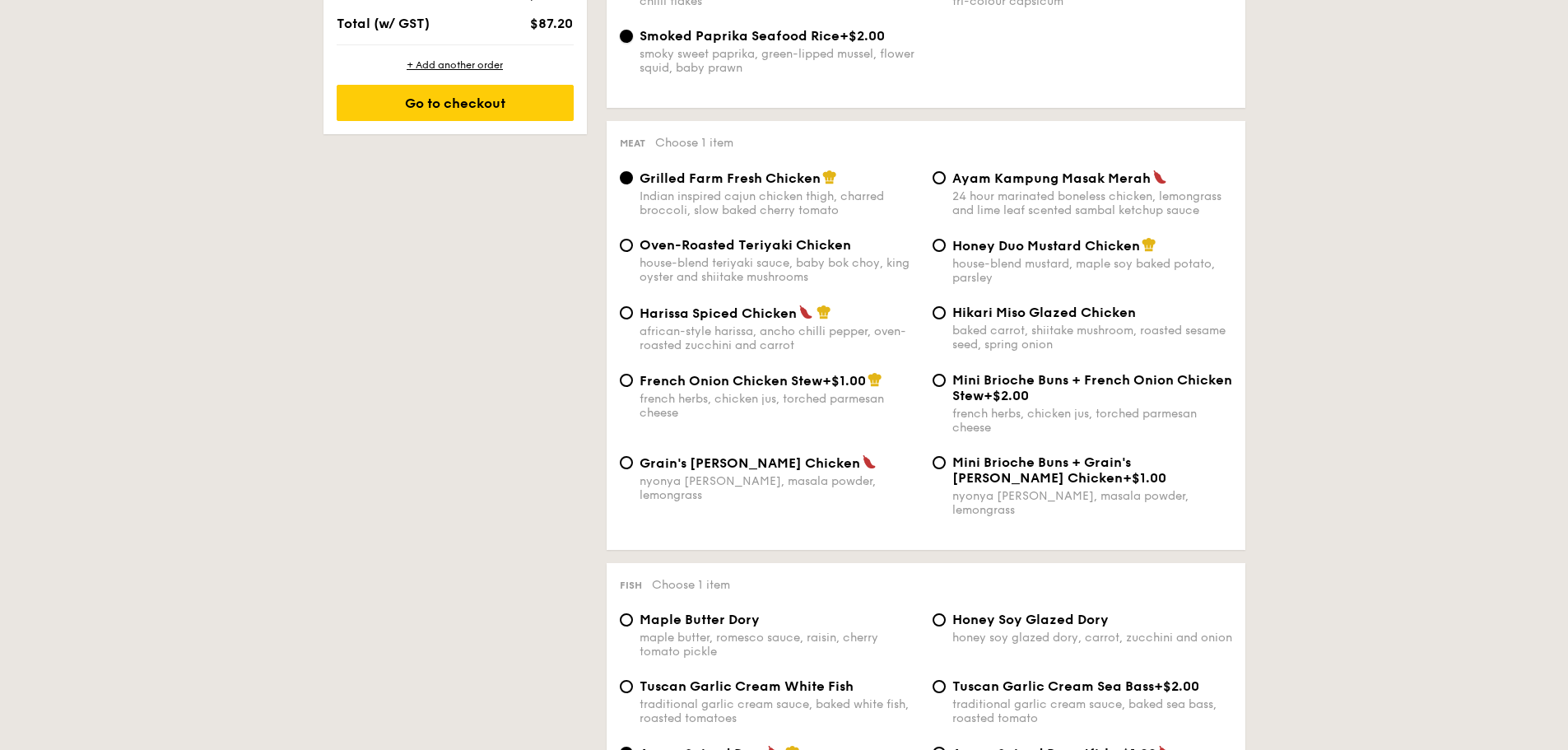
scroll to position [1152, 0]
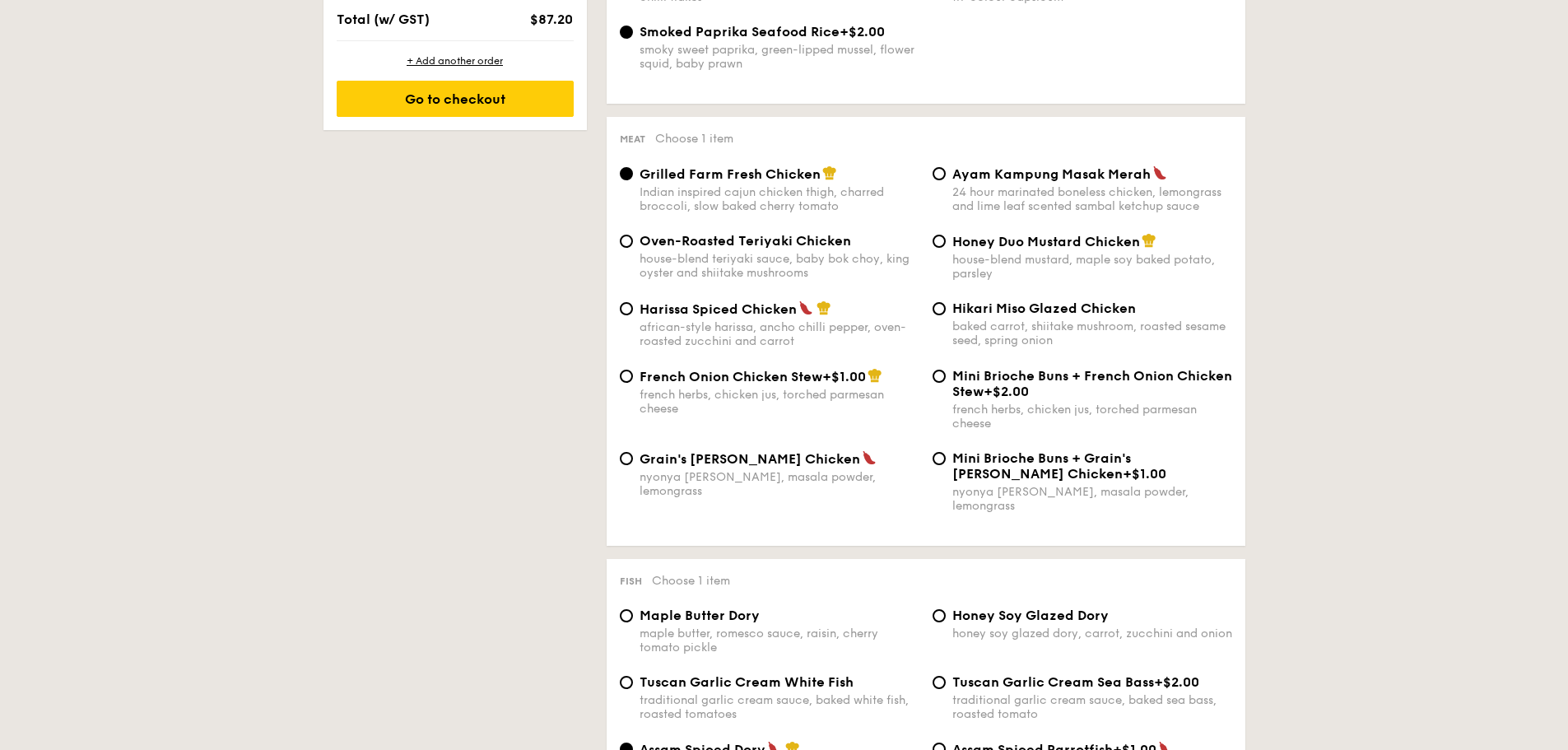
click at [748, 191] on div "Indian inspired cajun chicken thigh, charred broccoli, slow baked cherry tomato" at bounding box center [779, 199] width 280 height 28
click at [633, 181] on input "Grilled Farm Fresh Chicken Indian inspired cajun chicken thigh, charred broccol…" at bounding box center [626, 173] width 13 height 13
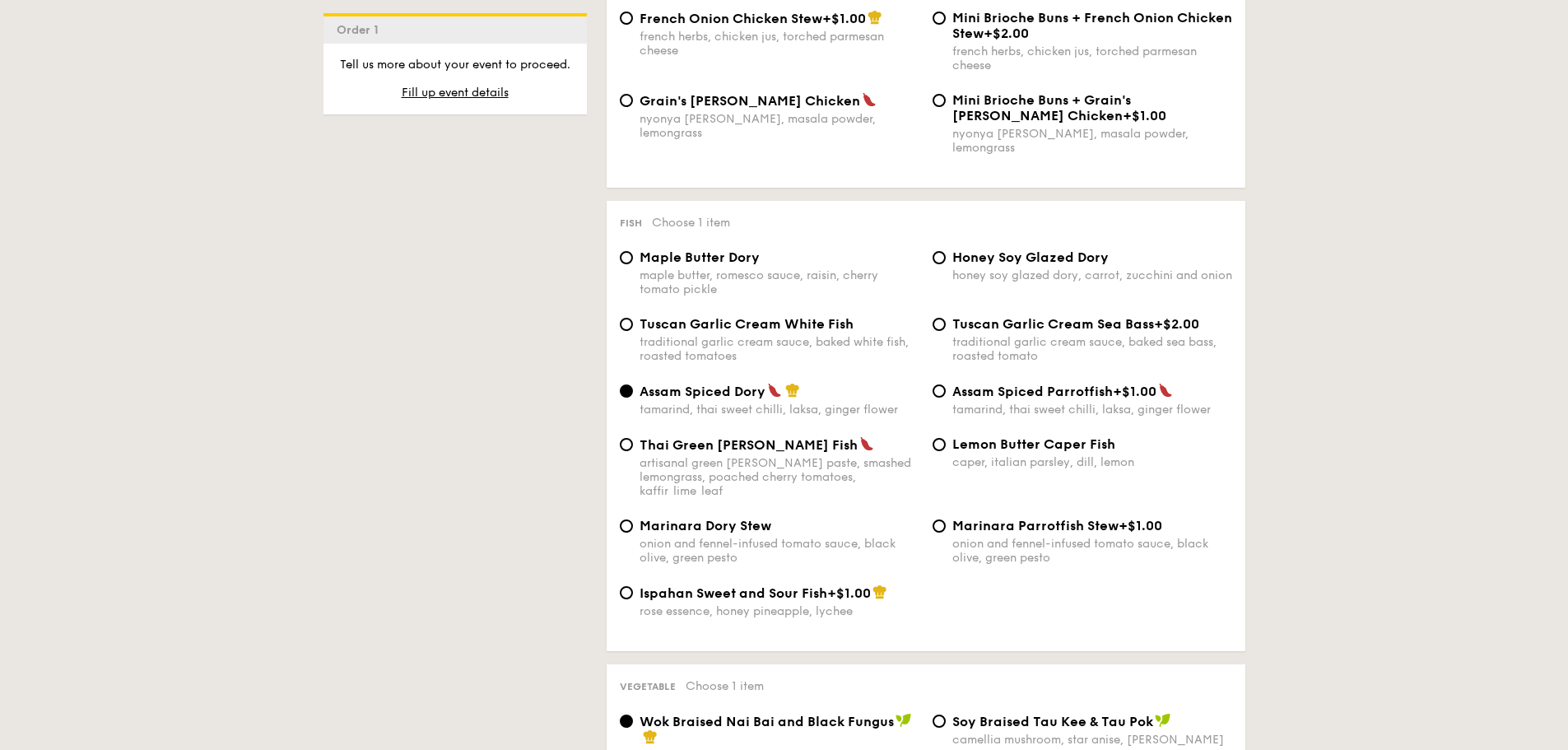
scroll to position [1565, 0]
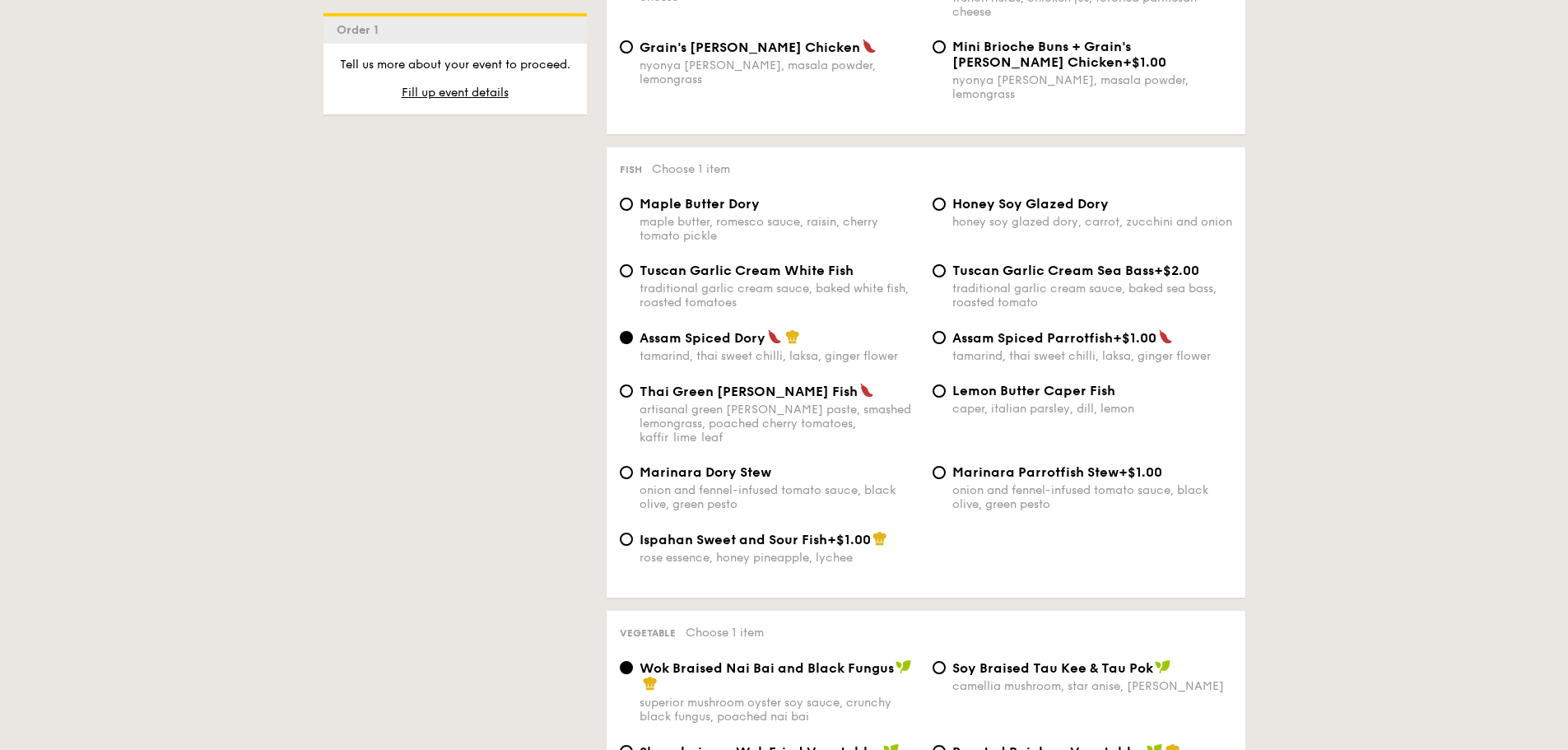
click at [978, 266] on div "Tuscan Garlic Cream Sea Bass +$2.00 traditional garlic cream sauce, baked sea b…" at bounding box center [1092, 287] width 280 height 47
click at [946, 266] on input "Tuscan Garlic Cream Sea Bass +$2.00 traditional garlic cream sauce, baked sea b…" at bounding box center [939, 270] width 13 height 13
radio input "true"
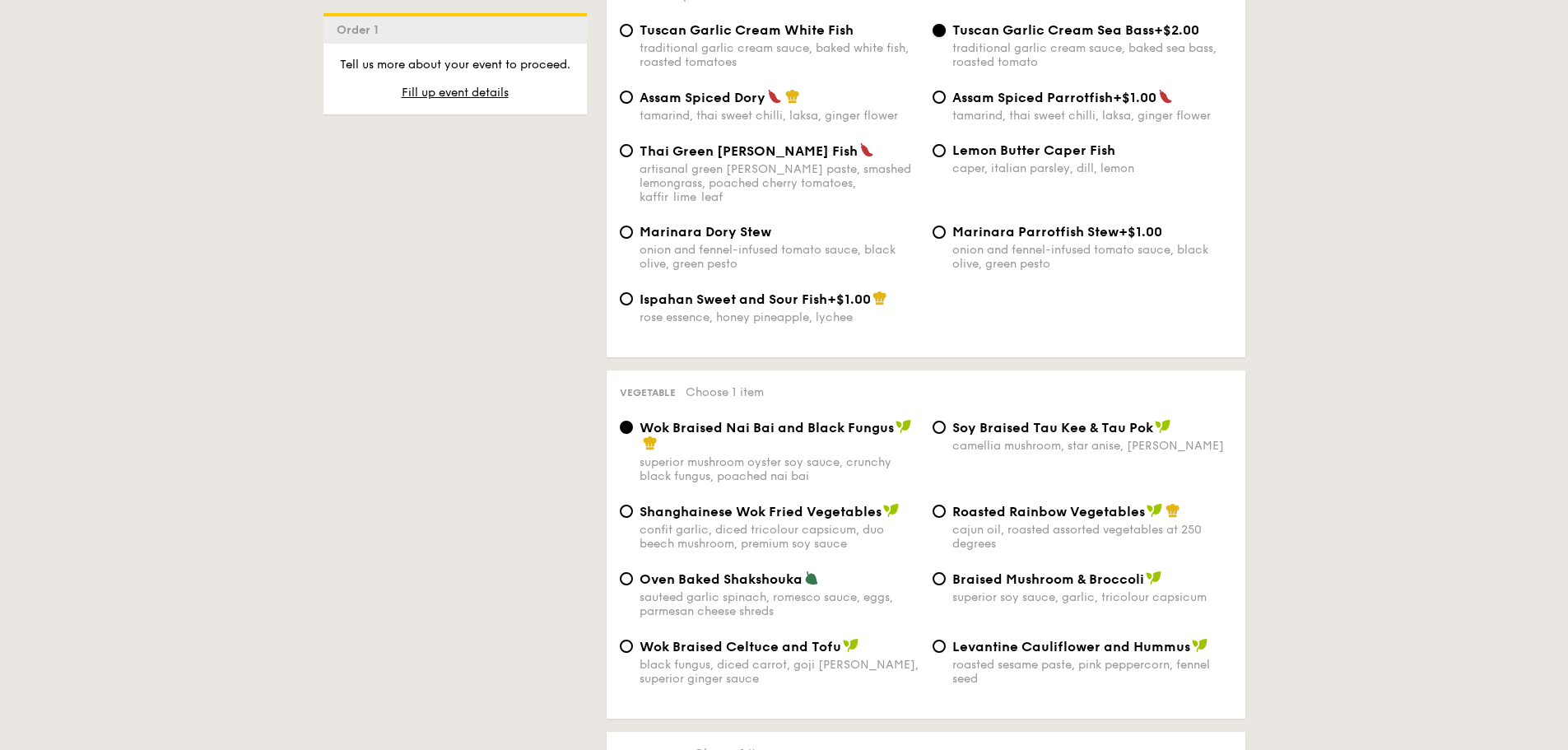
scroll to position [1895, 0]
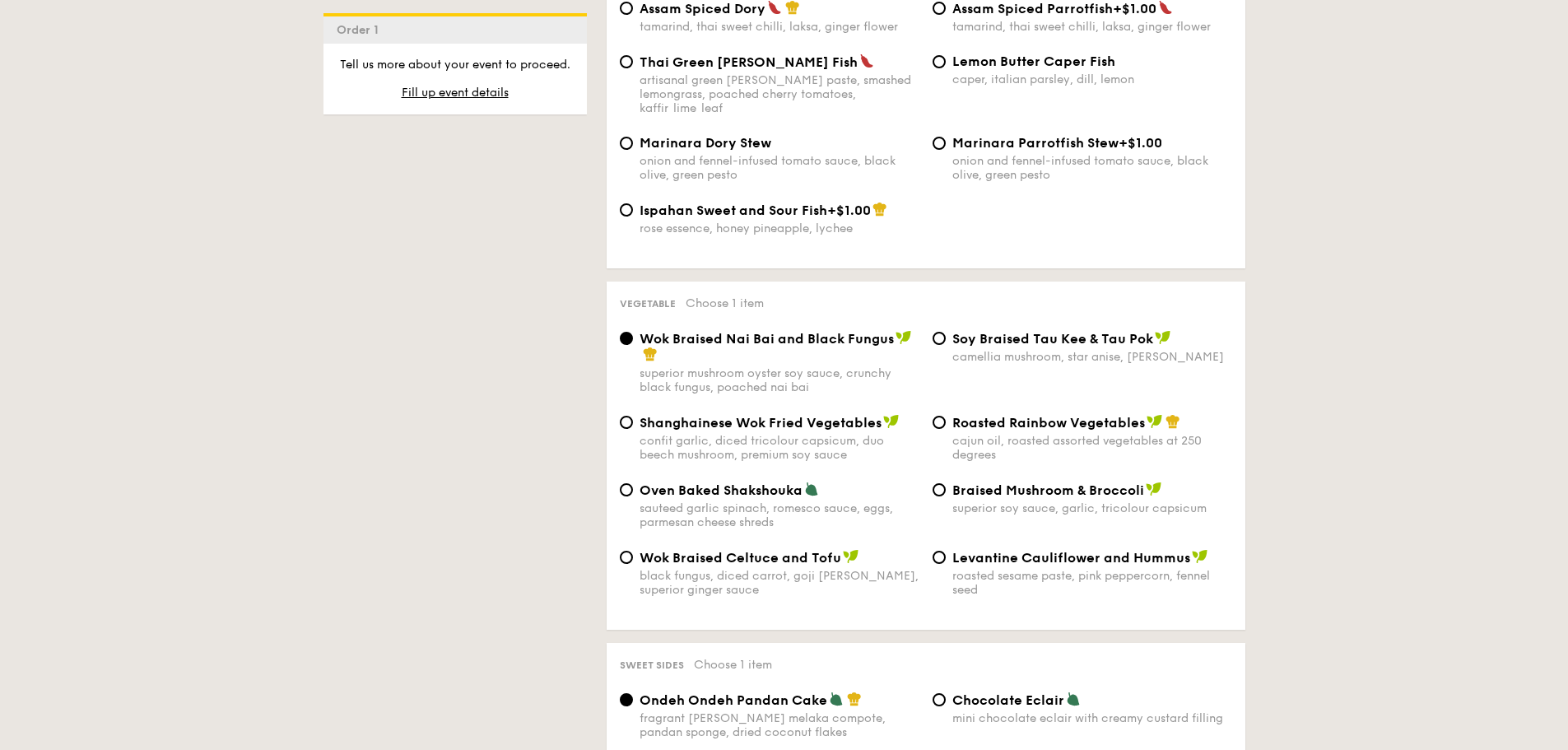
click at [982, 414] on div "Roasted Rainbow Vegetables cajun oil, roasted assorted vegetables at 250 degrees" at bounding box center [1092, 438] width 280 height 48
click at [946, 416] on input "Roasted Rainbow Vegetables cajun oil, roasted assorted vegetables at 250 degrees" at bounding box center [939, 422] width 13 height 13
radio input "true"
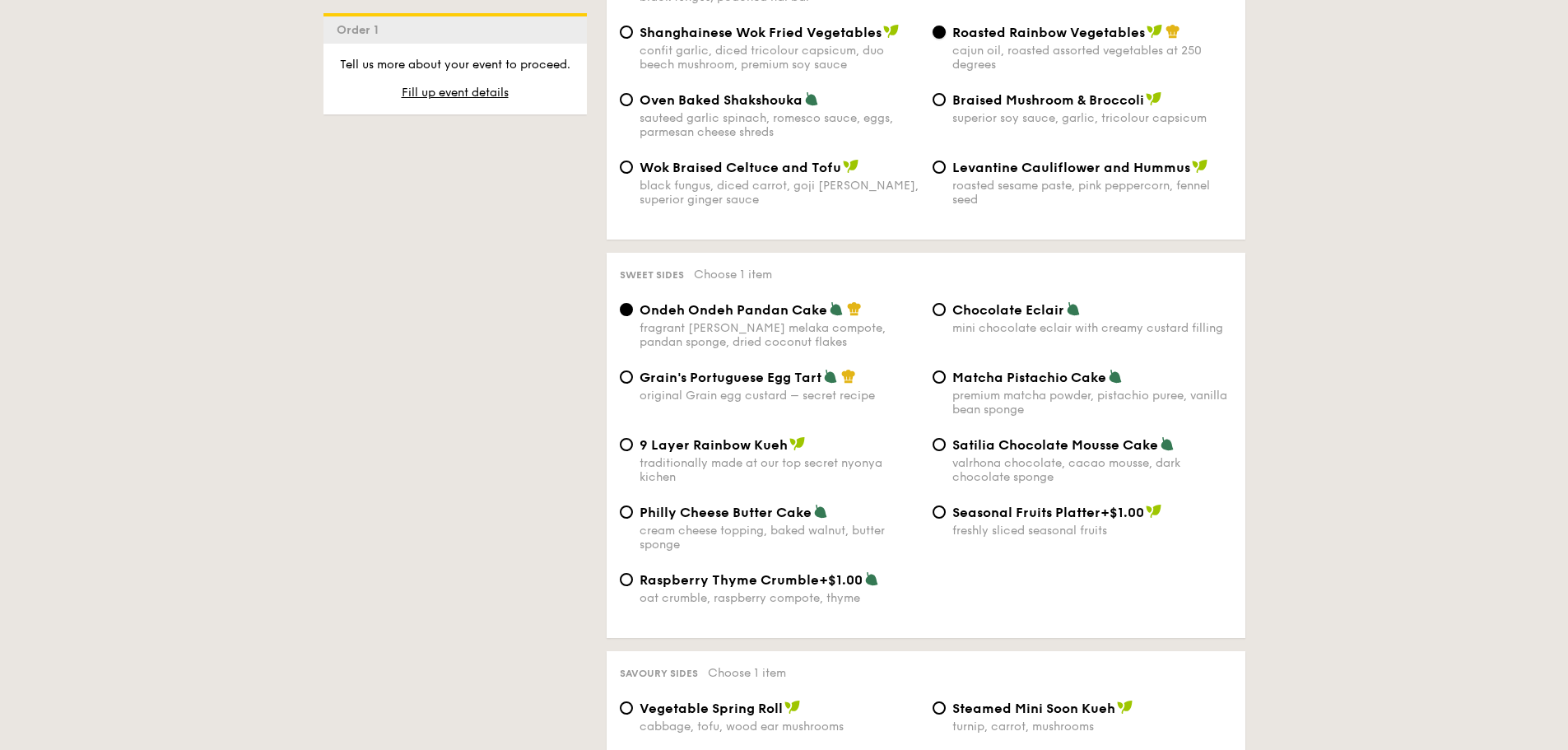
scroll to position [2306, 0]
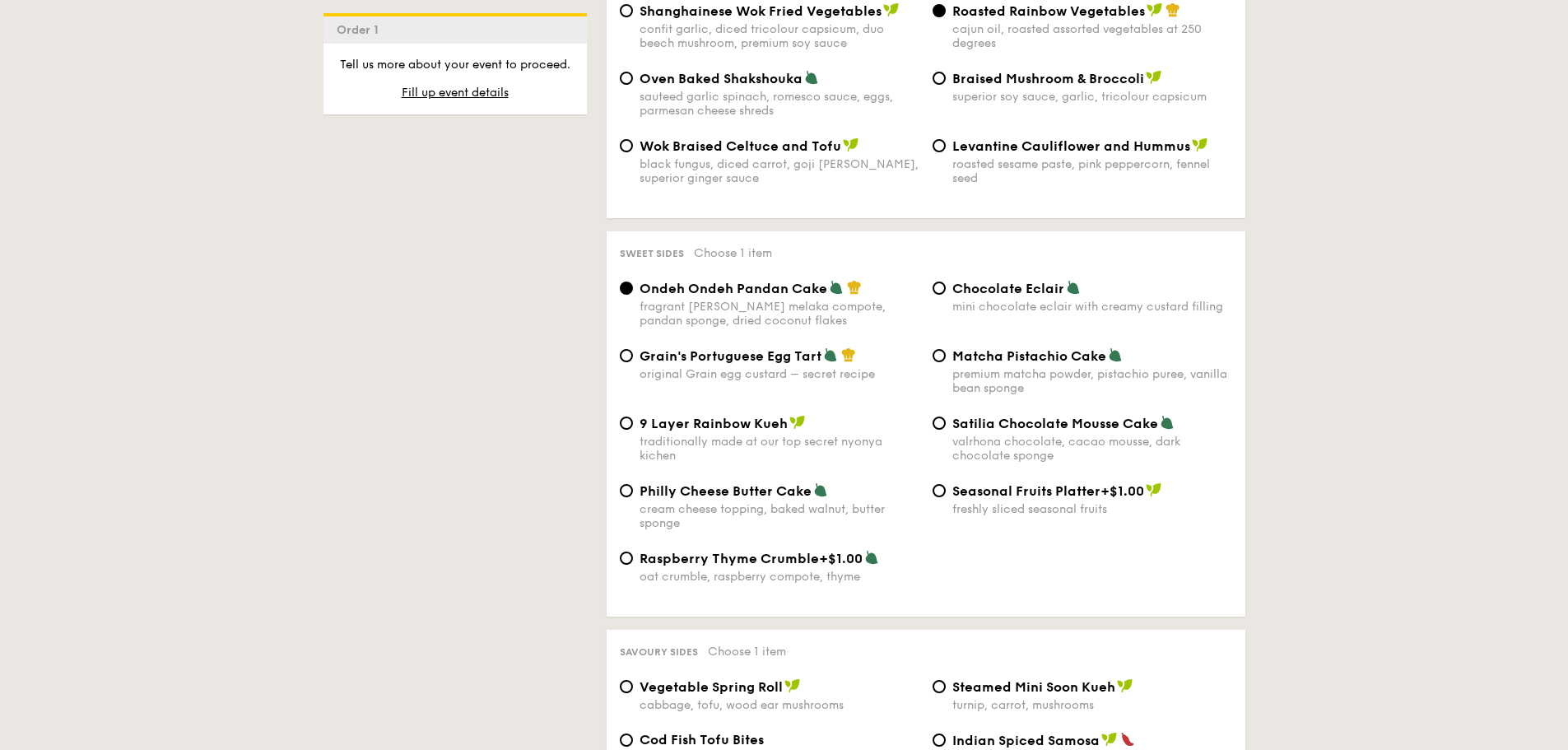
click at [993, 281] on span "Chocolate Eclair" at bounding box center [1009, 289] width 112 height 16
click at [946, 282] on input "Chocolate Eclair mini chocolate eclair with creamy custard filling" at bounding box center [939, 288] width 13 height 13
radio input "true"
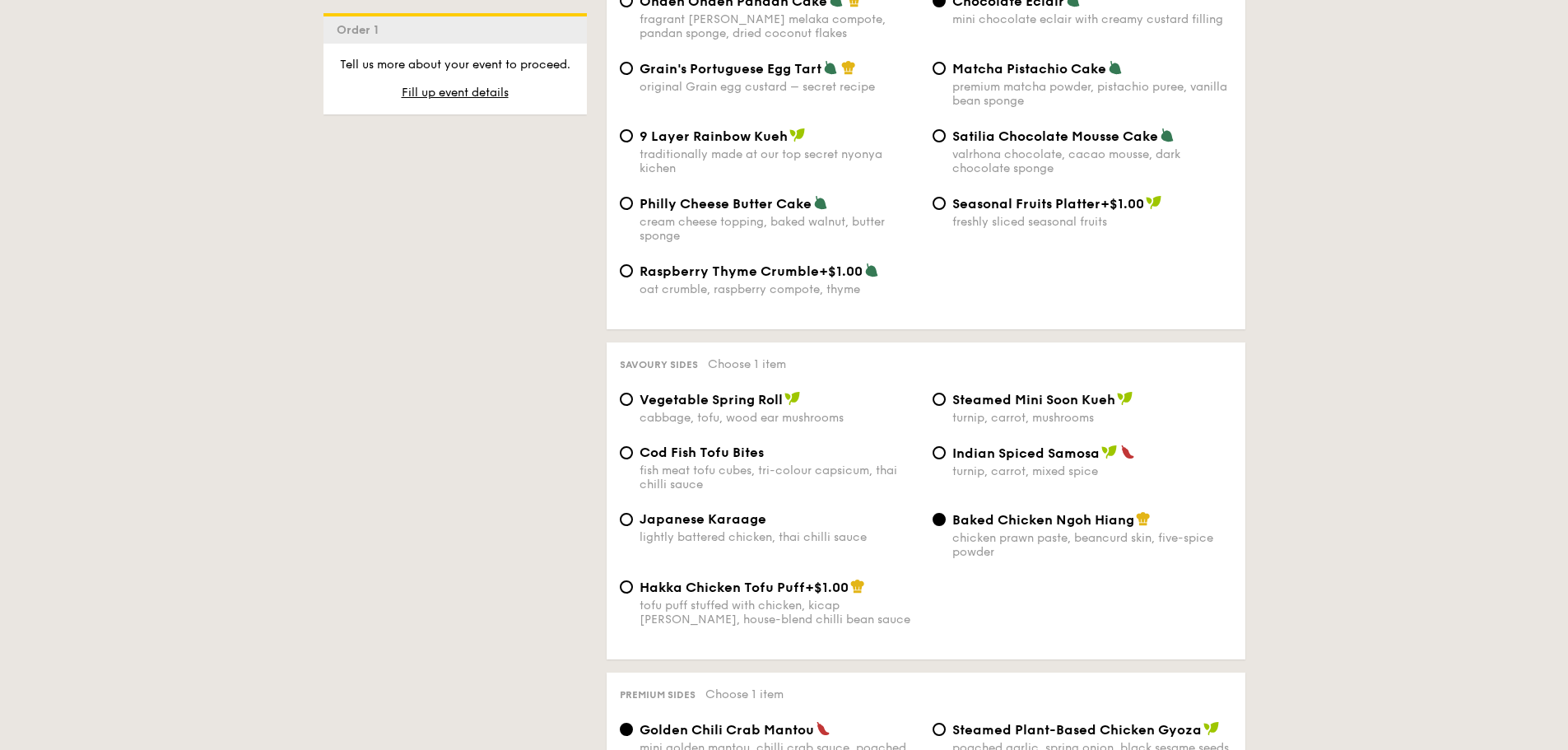
scroll to position [2636, 0]
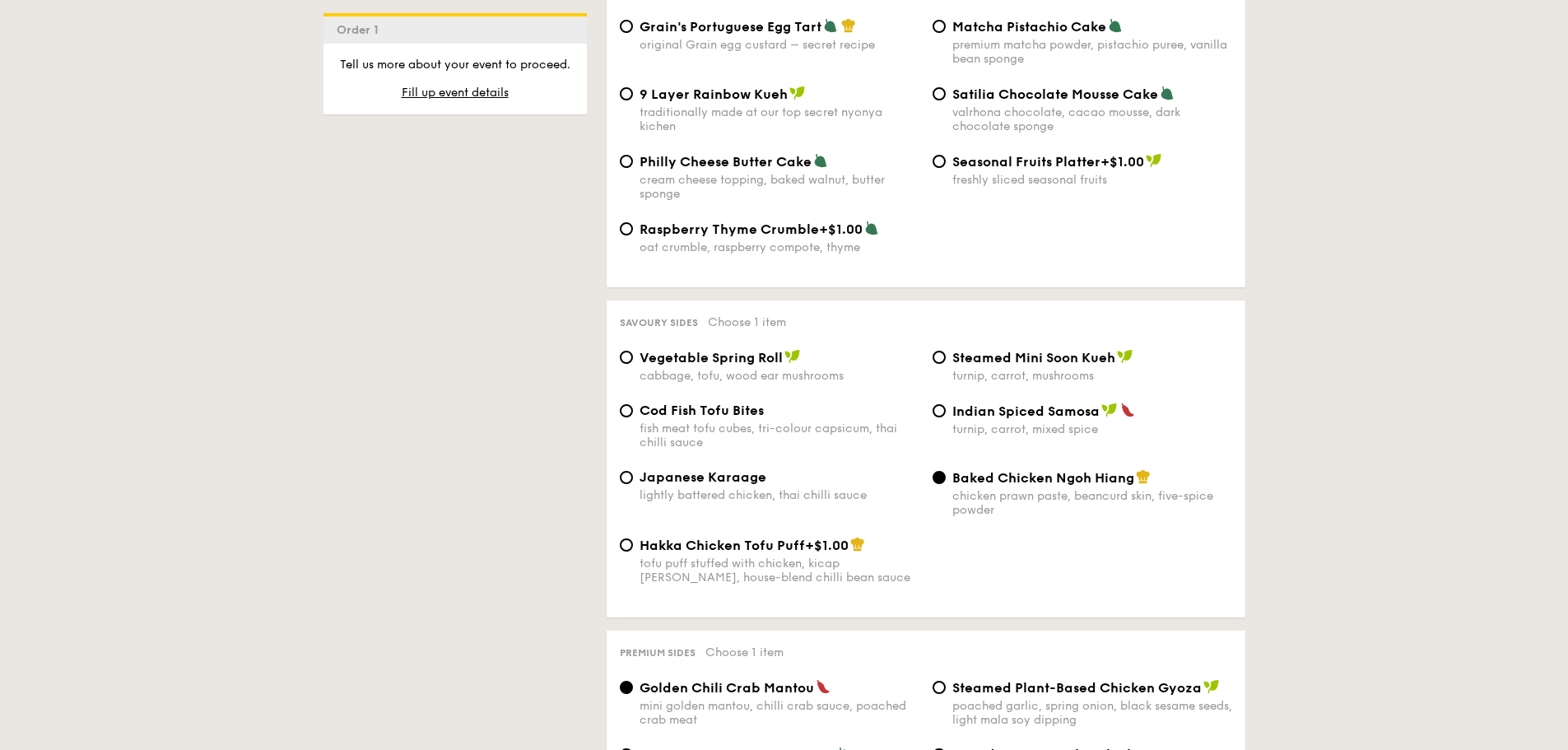
drag, startPoint x: 966, startPoint y: 393, endPoint x: 1336, endPoint y: 562, distance: 406.8
click at [966, 402] on div "Indian Spiced Samosa turnip, carrot, mixed spice" at bounding box center [1092, 419] width 280 height 33
click at [946, 404] on input "Indian Spiced Samosa turnip, carrot, mixed spice" at bounding box center [939, 410] width 13 height 13
radio input "true"
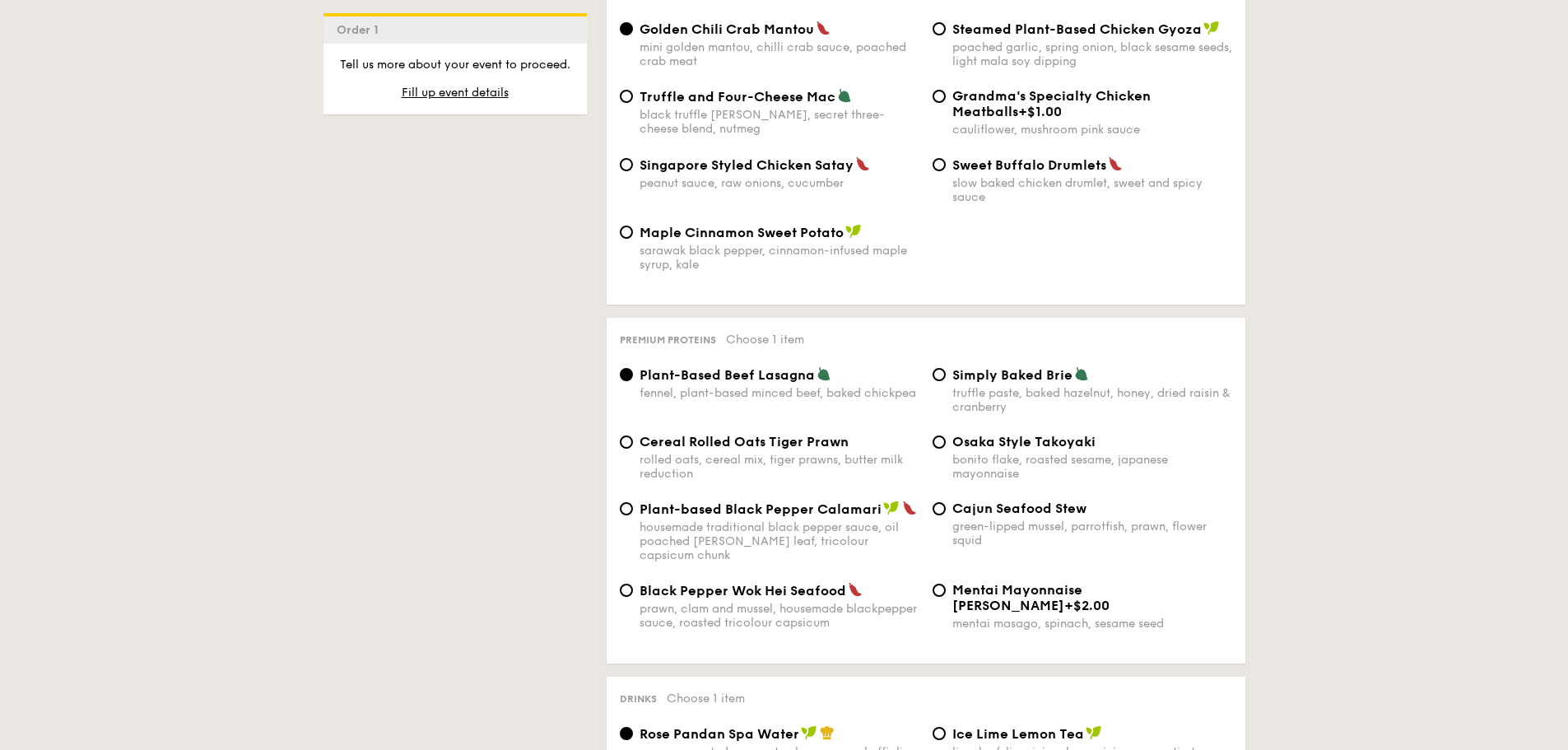
scroll to position [3377, 0]
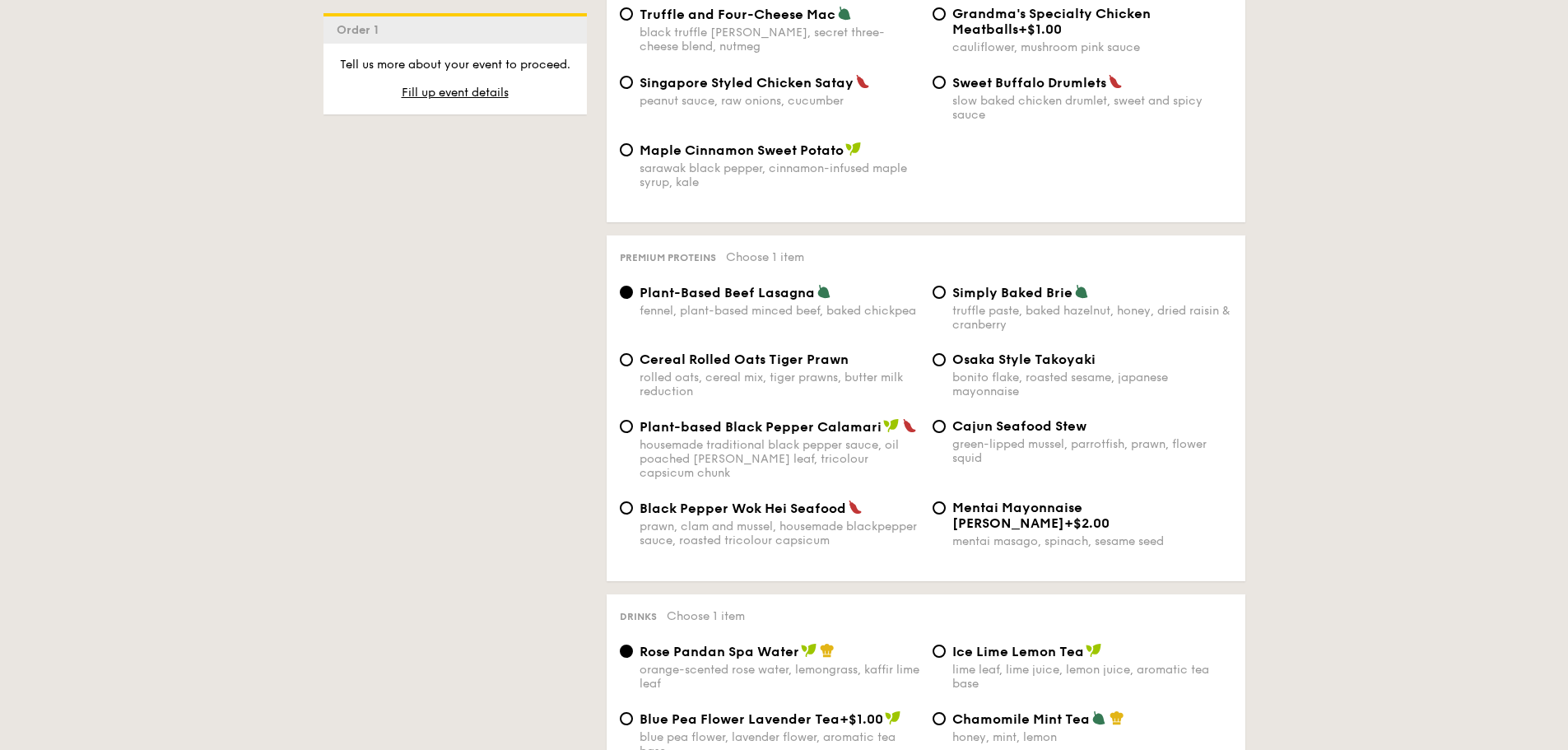
click at [978, 285] on span "Simply Baked Brie" at bounding box center [1013, 293] width 120 height 16
click at [946, 286] on input "Simply Baked Brie truffle paste, baked hazelnut, honey, dried raisin & cranberry" at bounding box center [939, 292] width 13 height 13
radio input "true"
click at [987, 418] on div "Cajun Seafood Stew green-lipped mussel, parrotfish, prawn, flower squid" at bounding box center [1092, 442] width 280 height 47
click at [946, 420] on input "Cajun Seafood Stew green-lipped mussel, parrotfish, prawn, flower squid" at bounding box center [939, 426] width 13 height 13
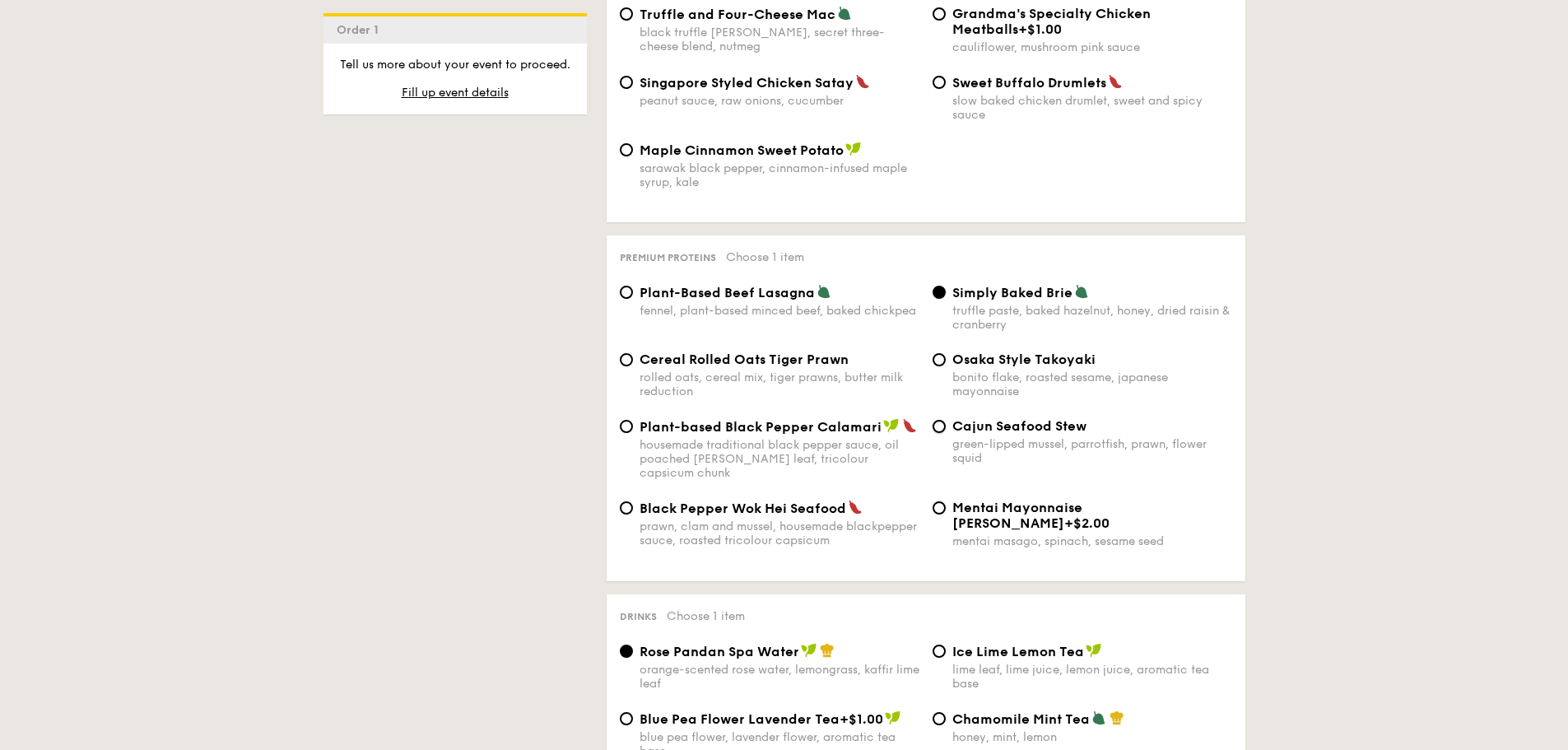
radio input "true"
click at [984, 304] on div "truffle paste, baked hazelnut, honey, dried raisin & cranberry" at bounding box center [1092, 318] width 280 height 28
click at [946, 286] on input "Simply Baked Brie truffle paste, baked hazelnut, honey, dried raisin & cranberry" at bounding box center [939, 292] width 13 height 13
radio input "true"
click at [655, 304] on div "fennel, plant-based minced beef, baked chickpea" at bounding box center [779, 311] width 280 height 14
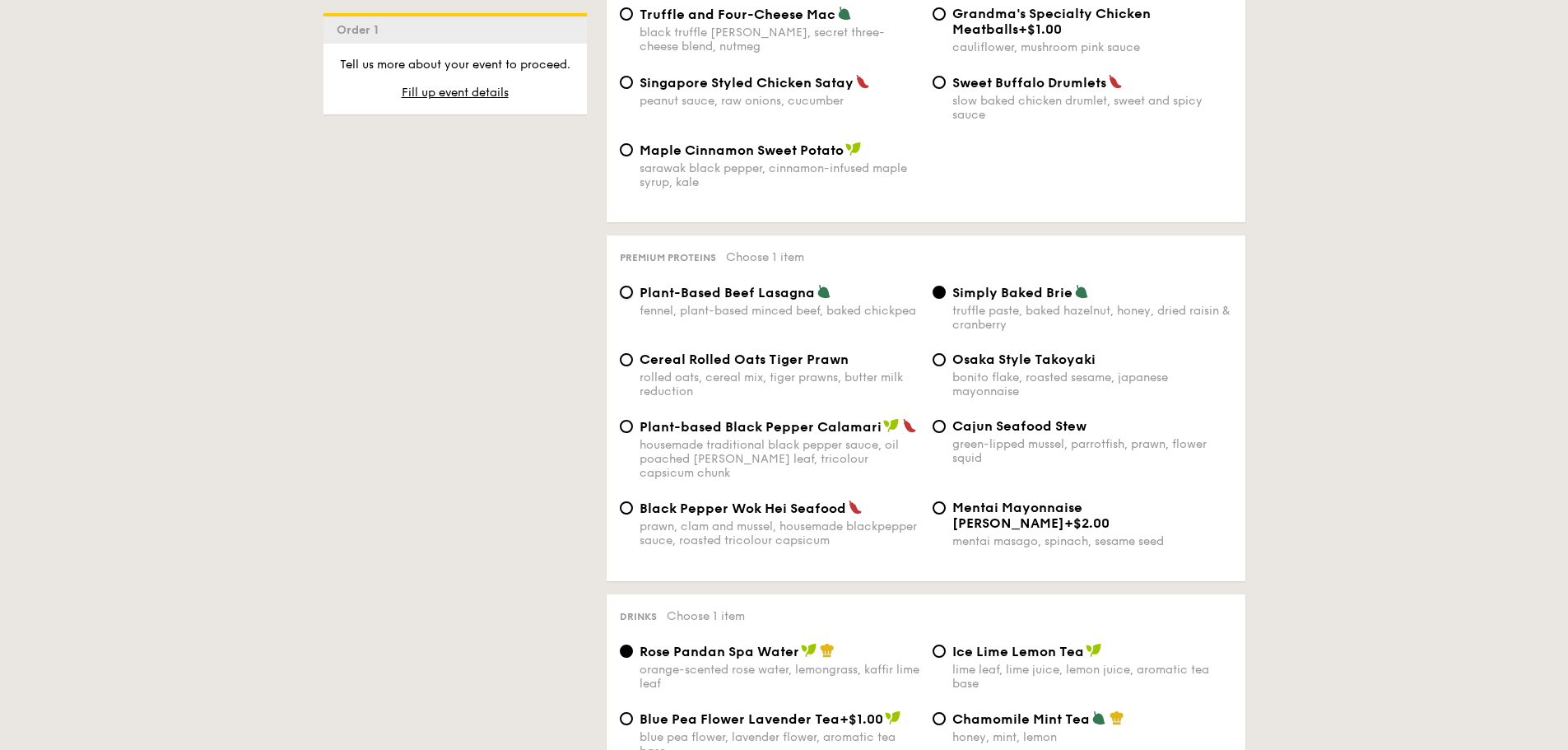
click at [633, 286] on input "Plant-Based Beef Lasagna fennel, plant-based minced beef, baked chickpea" at bounding box center [626, 292] width 13 height 13
radio input "true"
click at [971, 284] on div "Simply Baked Brie truffle paste, baked hazelnut, honey, dried raisin & cranberry" at bounding box center [1092, 307] width 280 height 48
click at [946, 286] on input "Simply Baked Brie truffle paste, baked hazelnut, honey, dried raisin & cranberry" at bounding box center [939, 292] width 13 height 13
radio input "true"
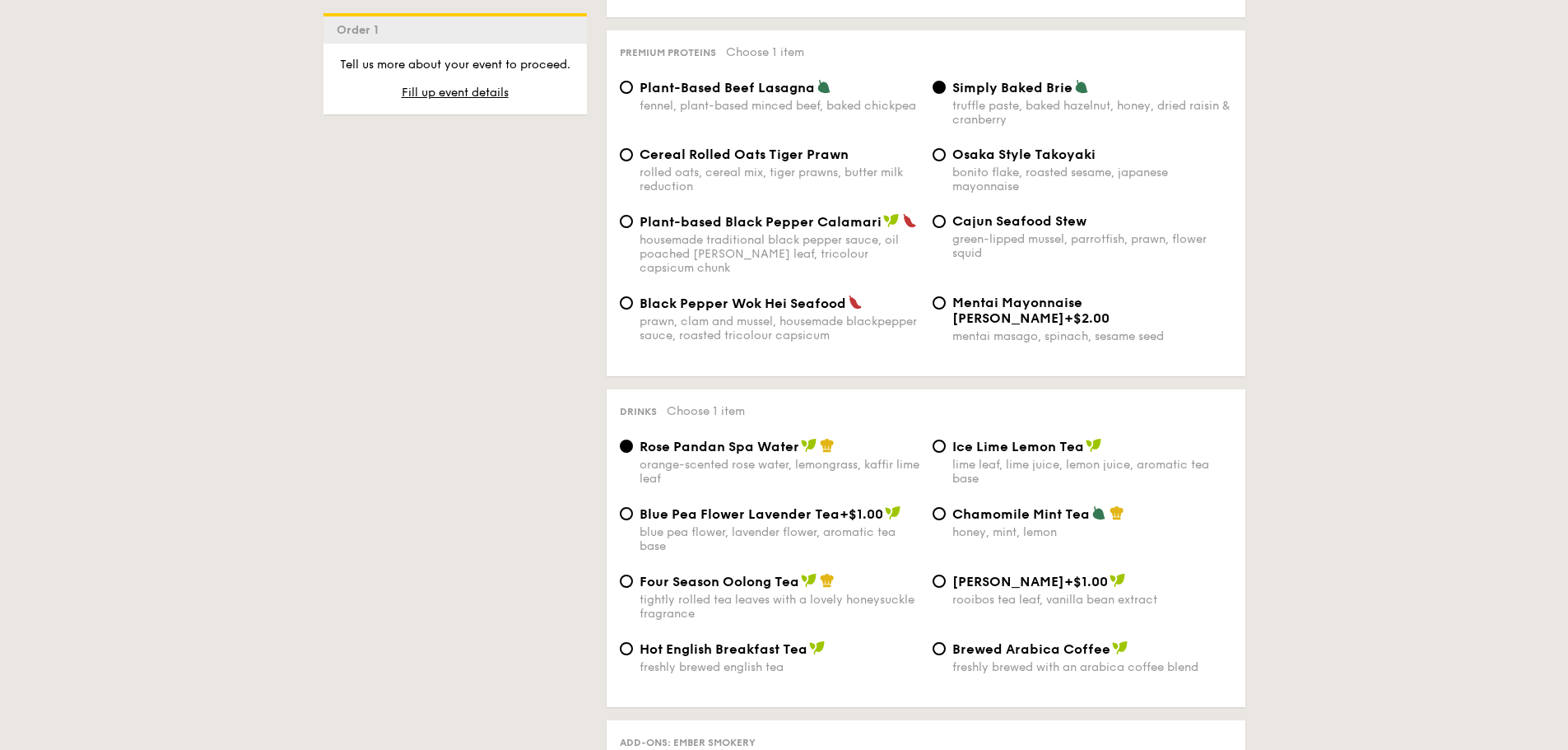
scroll to position [3623, 0]
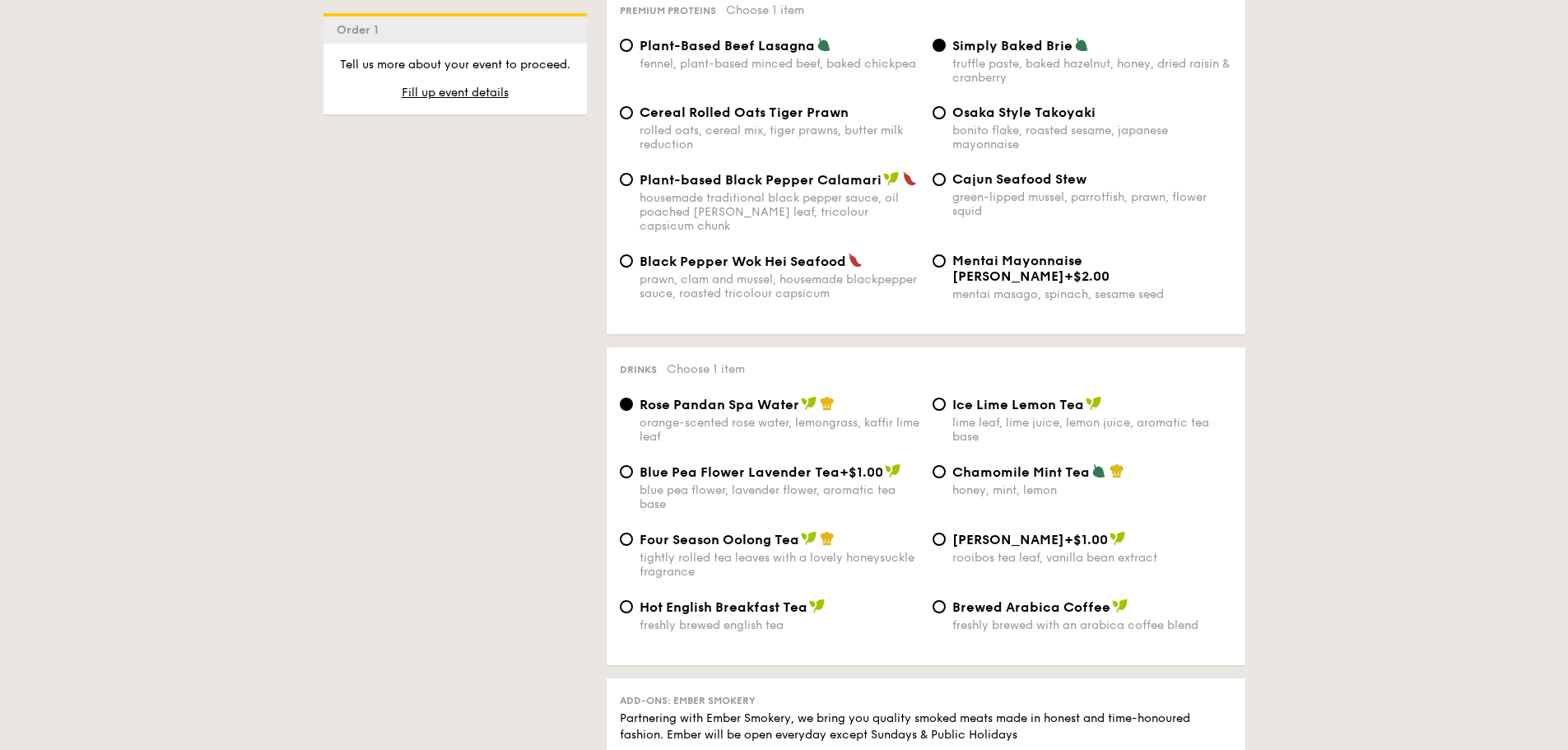
drag, startPoint x: 1037, startPoint y: 369, endPoint x: 508, endPoint y: 389, distance: 529.4
click at [1037, 397] on span "Ice Lime Lemon Tea" at bounding box center [1019, 404] width 131 height 16
click at [946, 398] on input "Ice Lime Lemon Tea lime leaf, lime juice, lemon juice, aromatic tea base" at bounding box center [939, 403] width 13 height 13
radio input "true"
drag, startPoint x: 721, startPoint y: 437, endPoint x: 705, endPoint y: 438, distance: 16.0
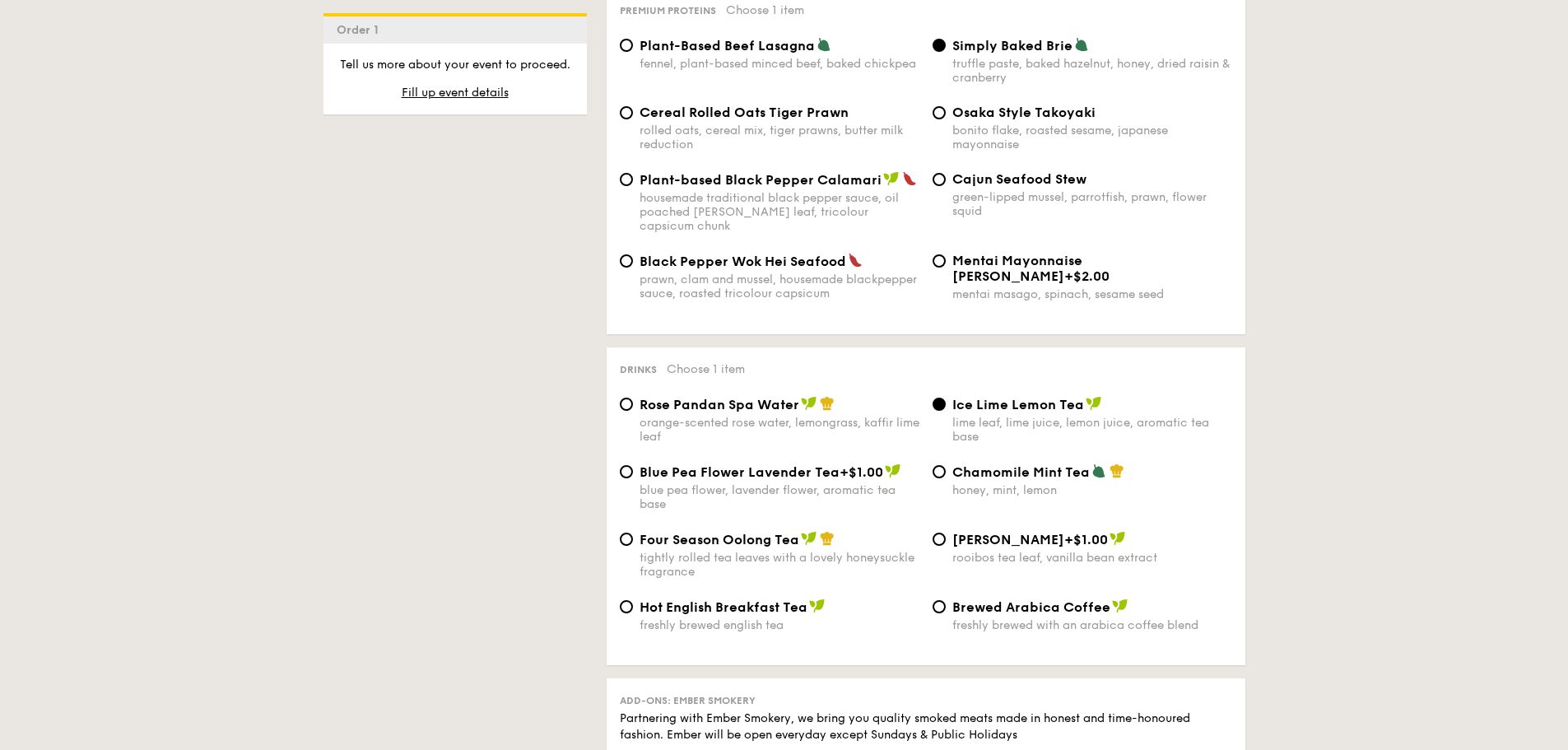
click at [721, 463] on div "Blue Pea Flower Lavender Tea +$1.00 blue pea flower, lavender flower, aromatic …" at bounding box center [779, 487] width 280 height 48
click at [633, 465] on input "Blue Pea Flower Lavender Tea +$1.00 blue pea flower, lavender flower, aromatic …" at bounding box center [626, 471] width 13 height 13
radio input "true"
